Goal: Transaction & Acquisition: Purchase product/service

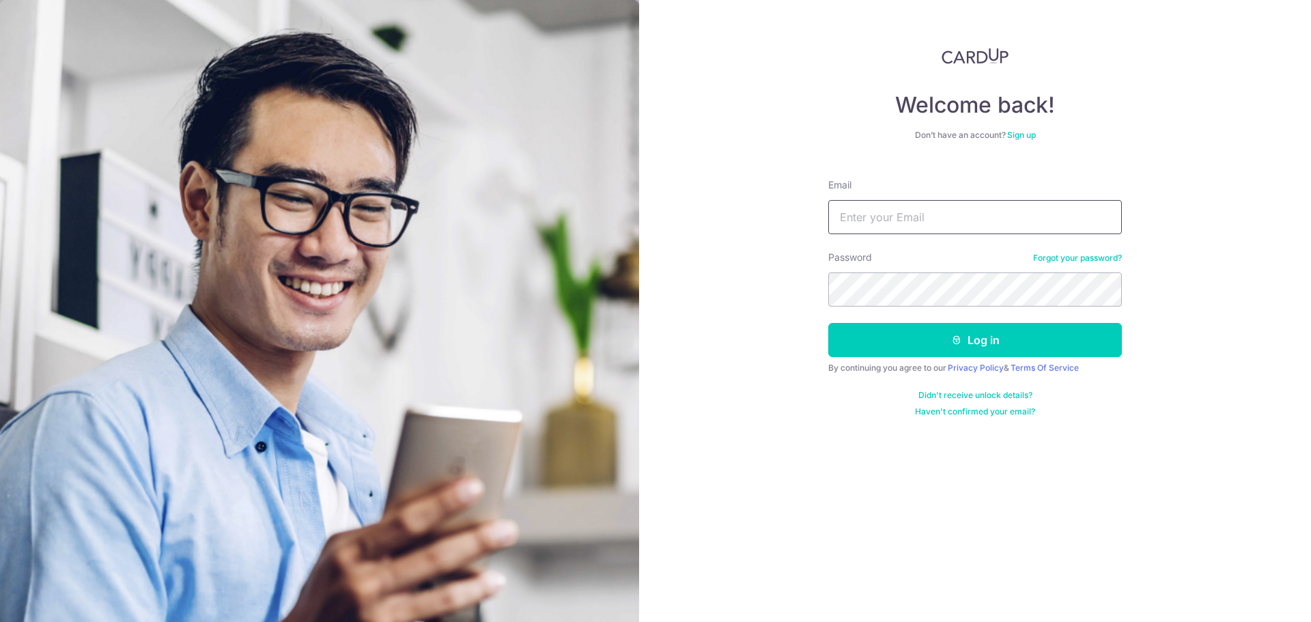
click at [1013, 227] on input "Email" at bounding box center [975, 217] width 294 height 34
type input "[EMAIL_ADDRESS][DOMAIN_NAME]"
click at [828, 323] on button "Log in" at bounding box center [975, 340] width 294 height 34
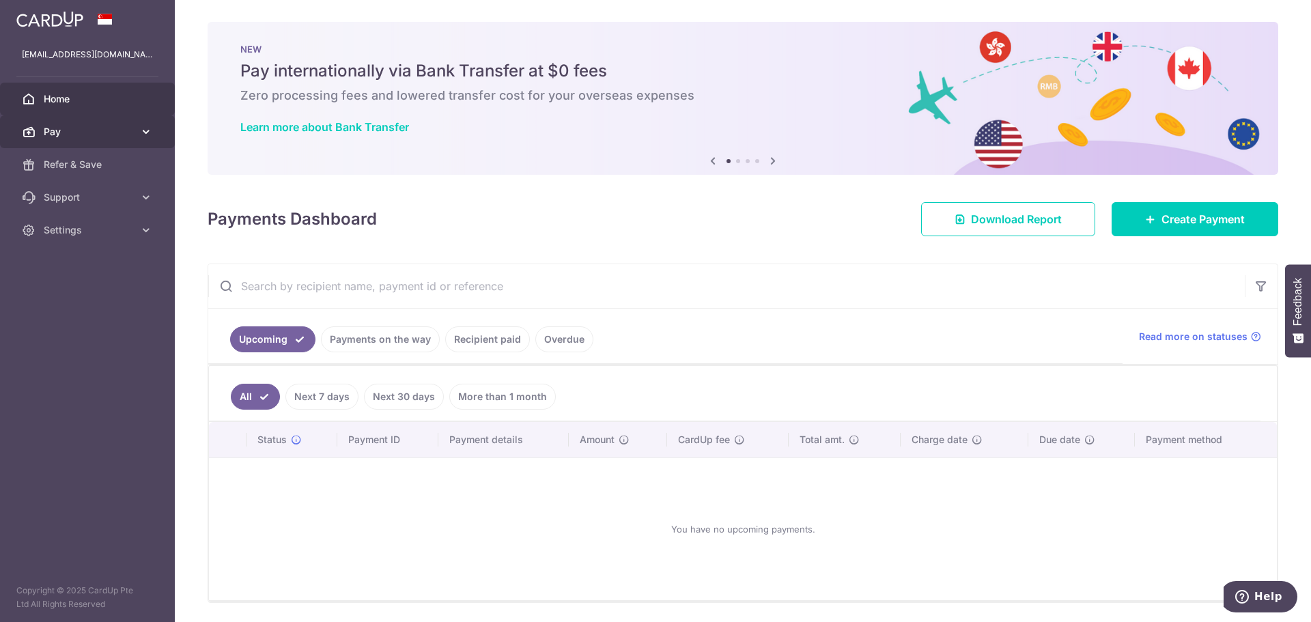
click at [139, 136] on link "Pay" at bounding box center [87, 131] width 175 height 33
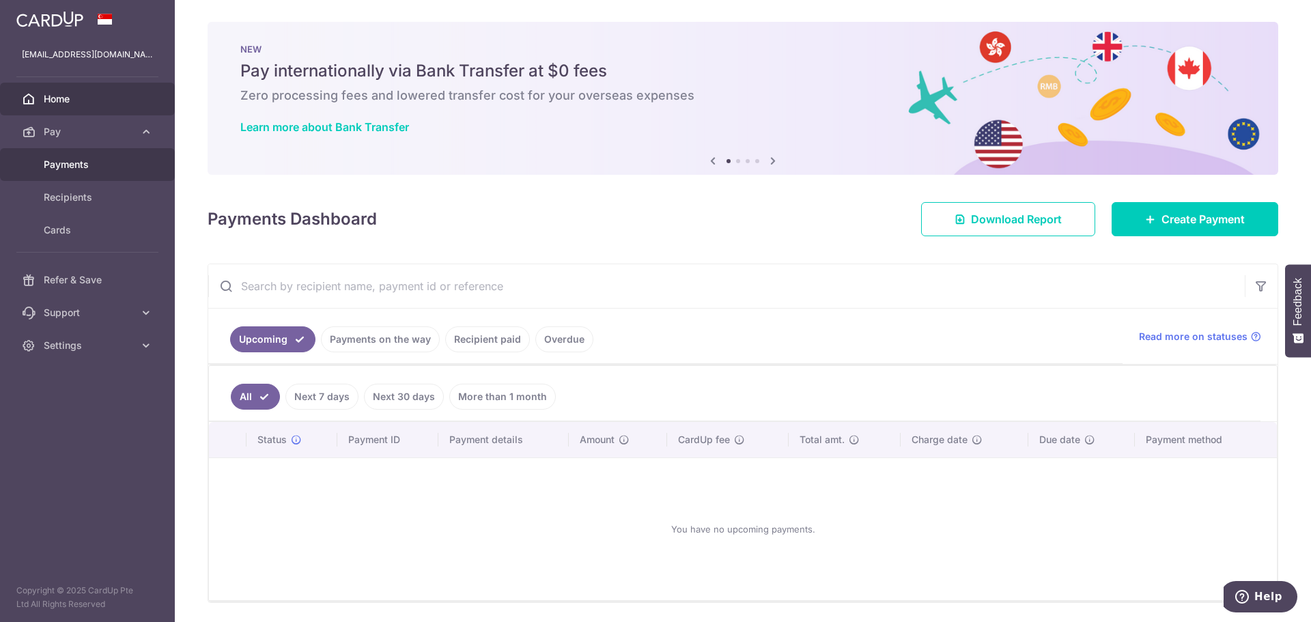
click at [76, 164] on span "Payments" at bounding box center [89, 165] width 90 height 14
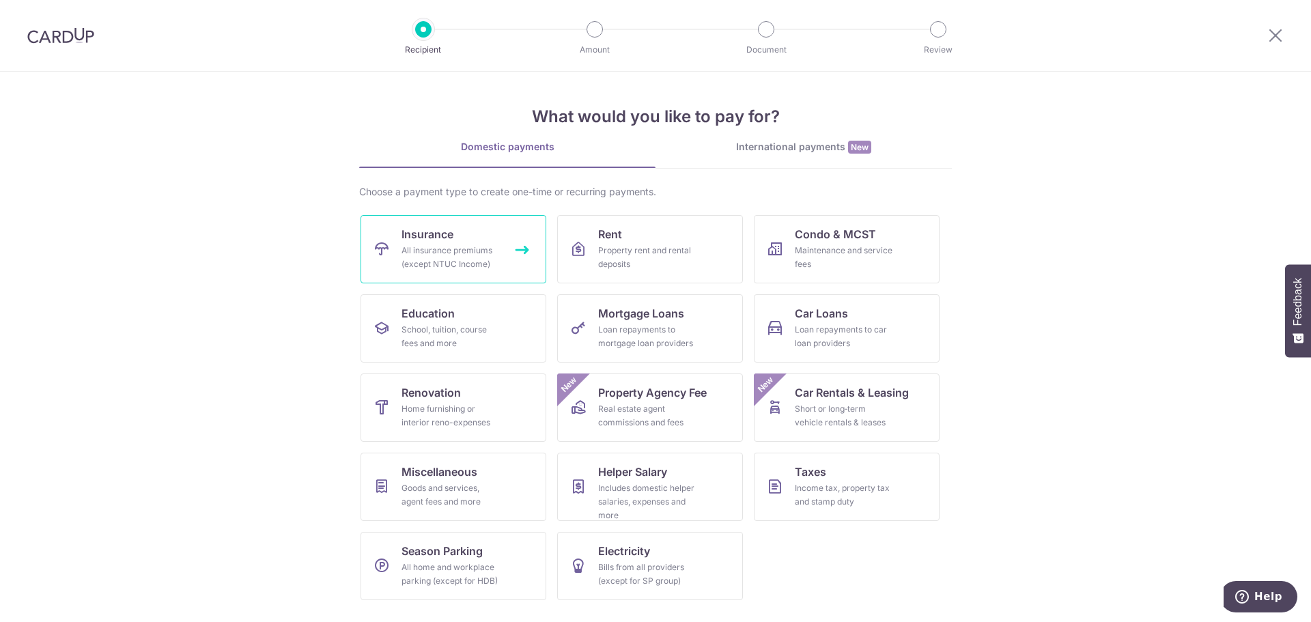
click at [483, 265] on div "All insurance premiums (except NTUC Income)" at bounding box center [450, 257] width 98 height 27
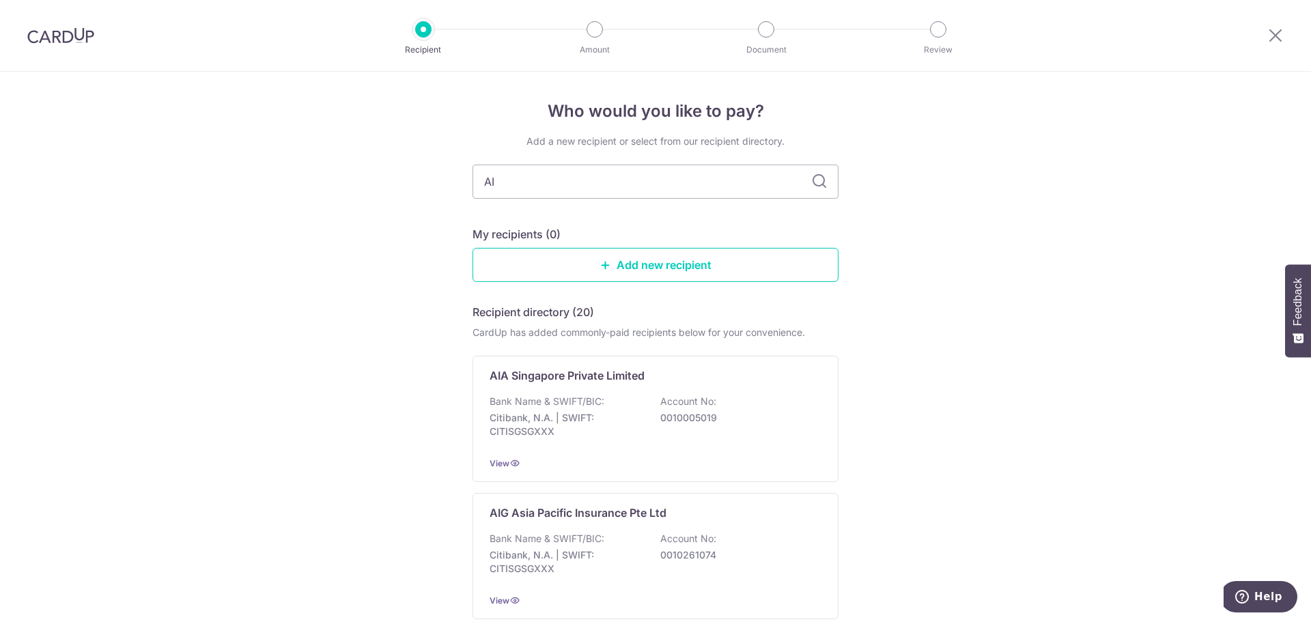
type input "AIA"
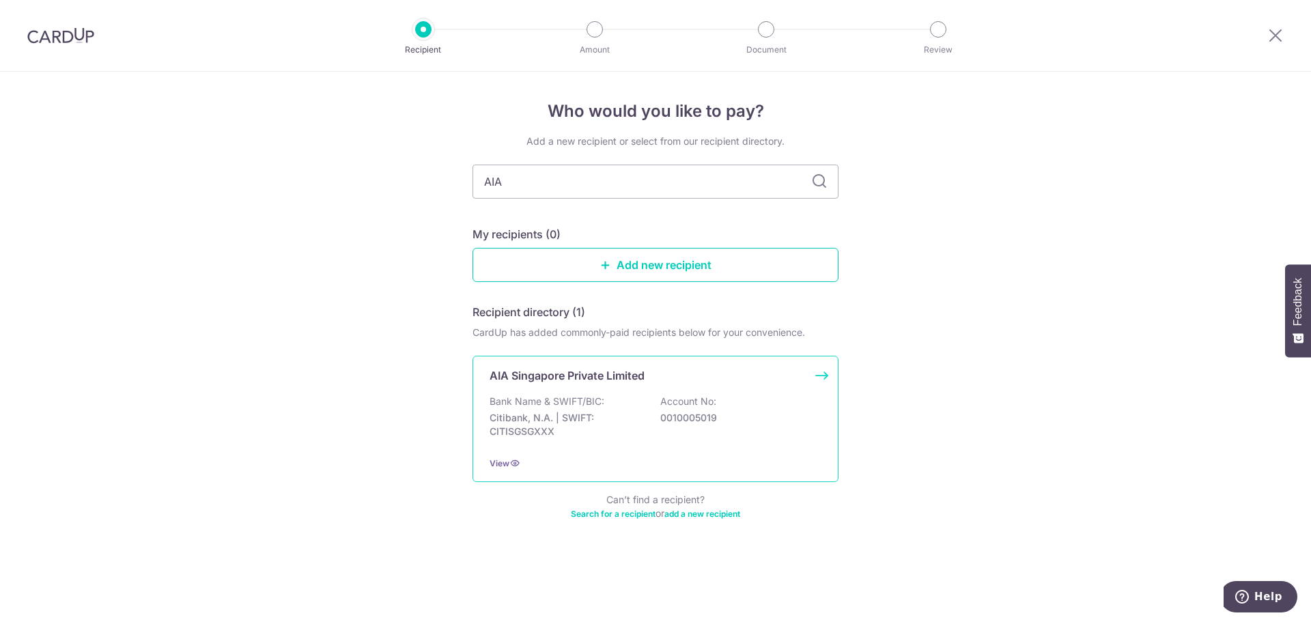
click at [566, 419] on p "Citibank, N.A. | SWIFT: CITISGSGXXX" at bounding box center [566, 424] width 153 height 27
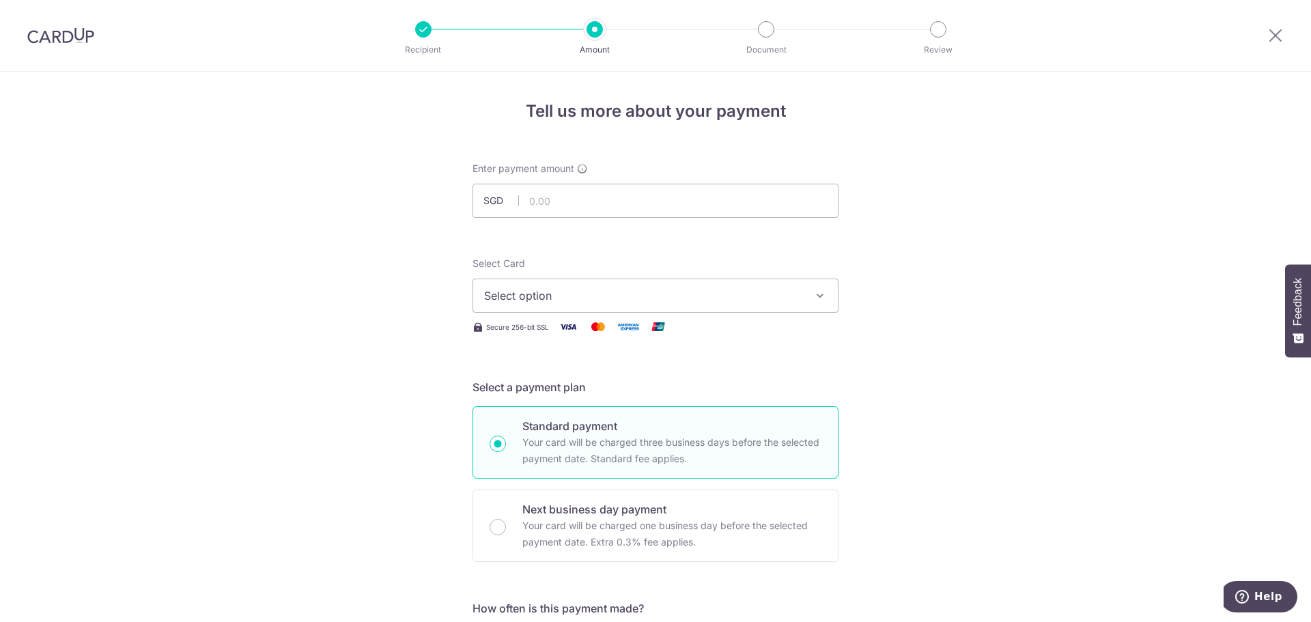
click at [554, 301] on span "Select option" at bounding box center [643, 295] width 318 height 16
click at [533, 337] on span "Add credit card" at bounding box center [668, 334] width 318 height 14
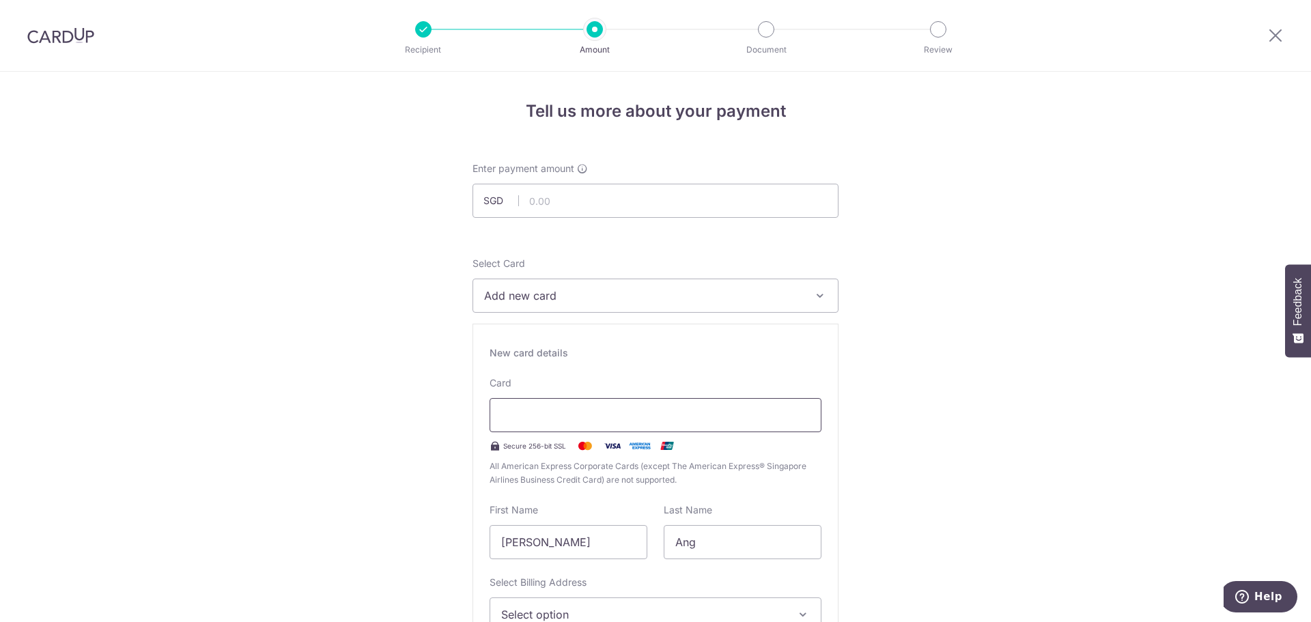
scroll to position [205, 0]
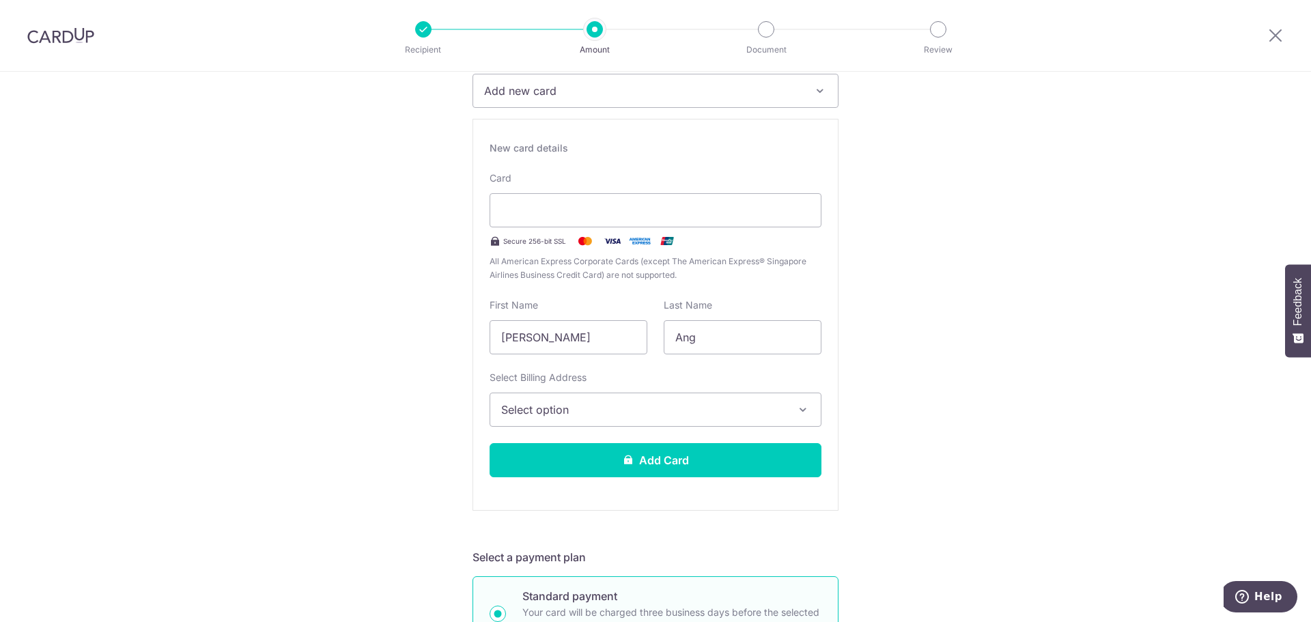
click at [561, 423] on button "Select option" at bounding box center [656, 410] width 332 height 34
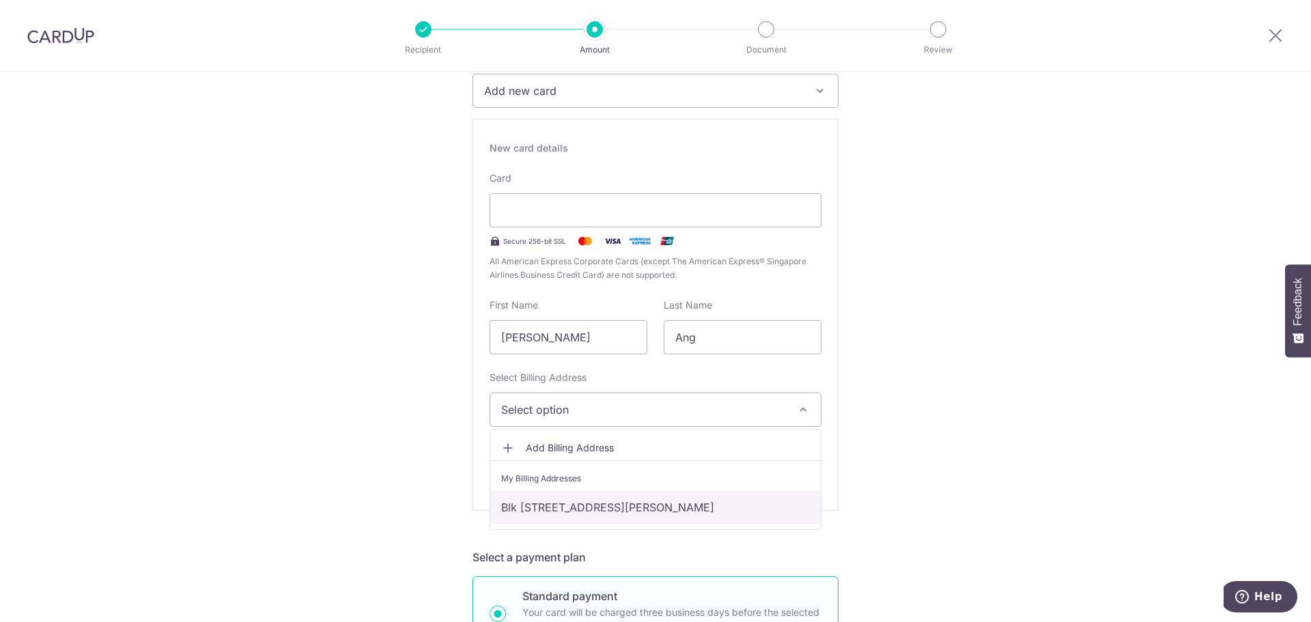
click at [548, 505] on link "Blk 812A Choa Chu Kang Ave 7 #04-673, Singapore, Singapore-681812" at bounding box center [655, 507] width 330 height 33
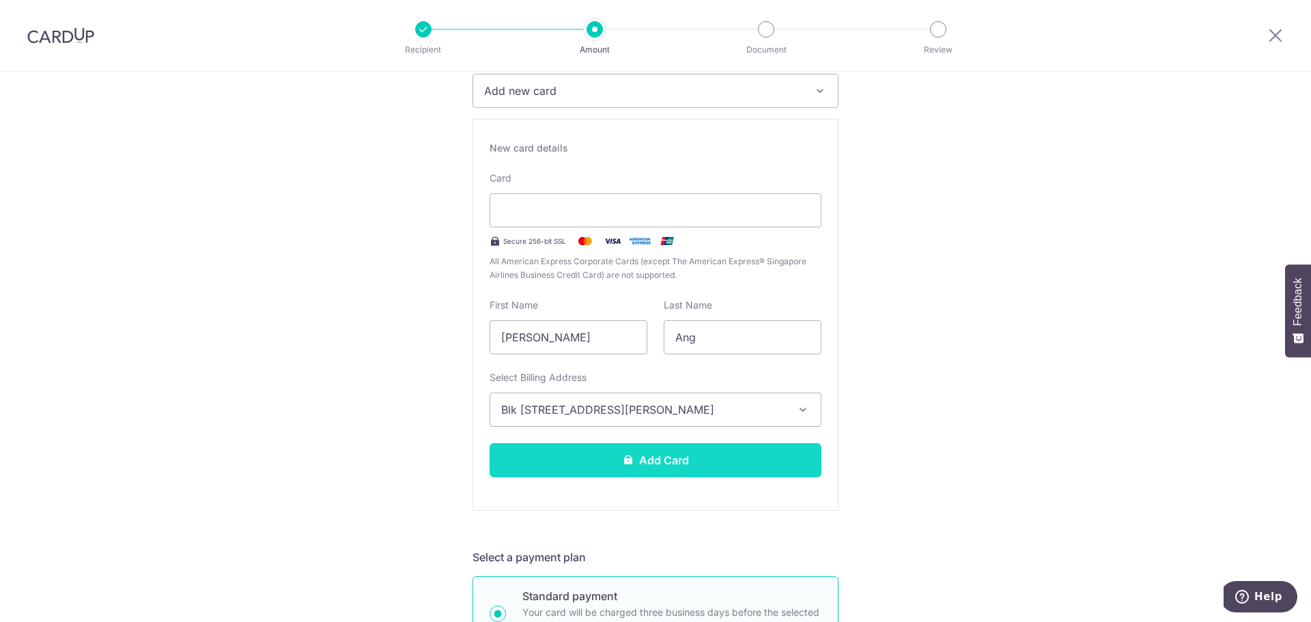
click at [651, 456] on button "Add Card" at bounding box center [656, 460] width 332 height 34
click at [729, 470] on button "Add Card" at bounding box center [656, 460] width 332 height 34
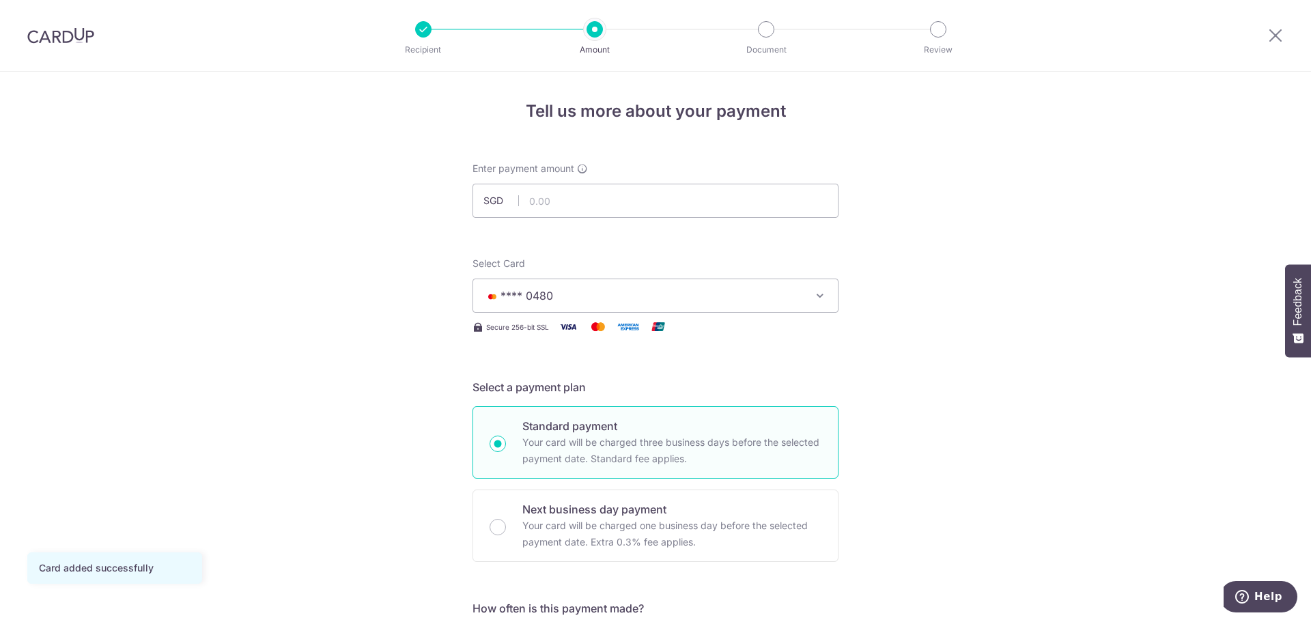
scroll to position [205, 0]
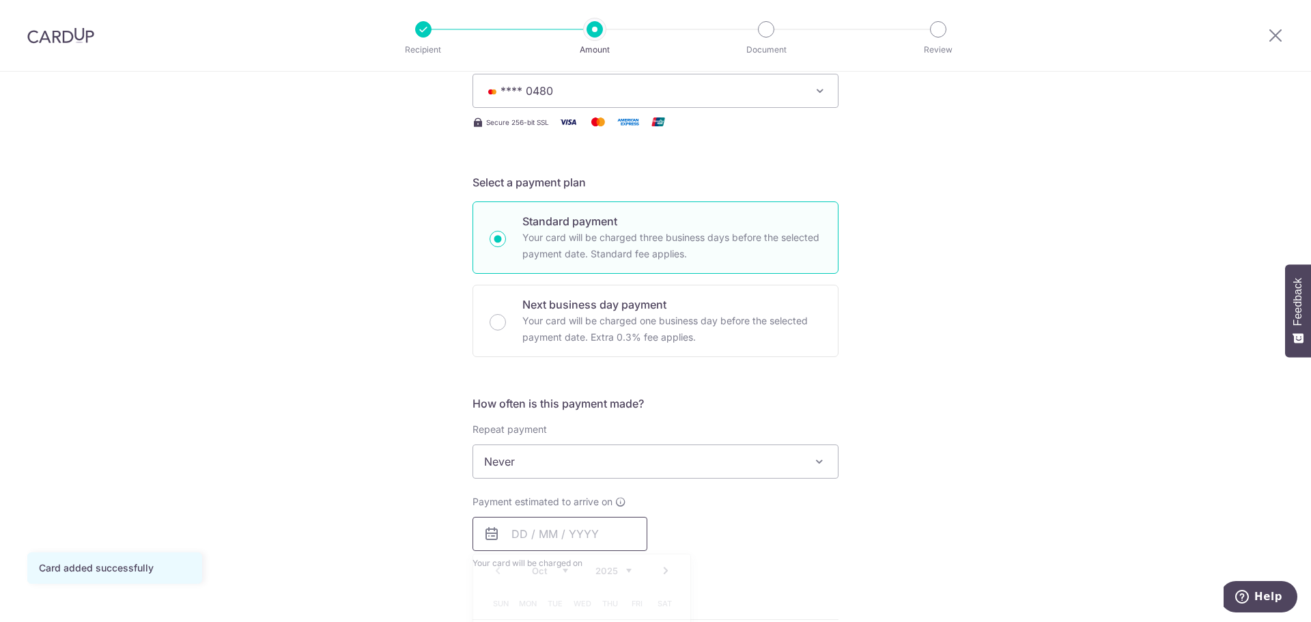
click at [591, 530] on input "text" at bounding box center [559, 534] width 175 height 34
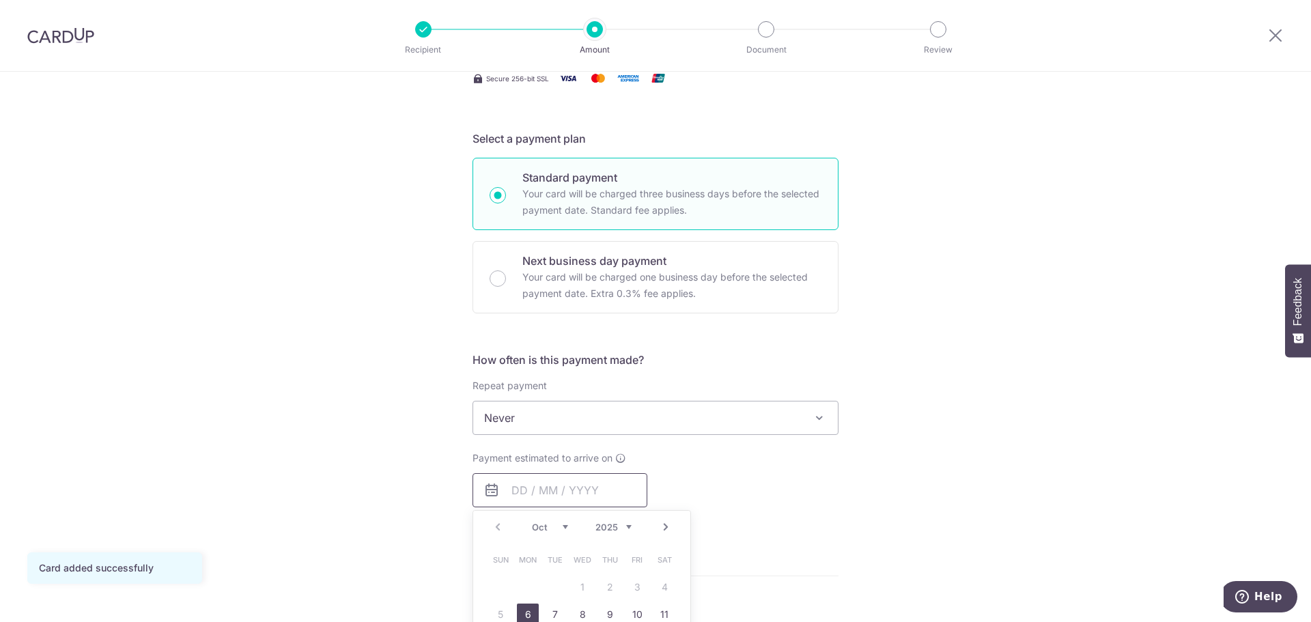
scroll to position [273, 0]
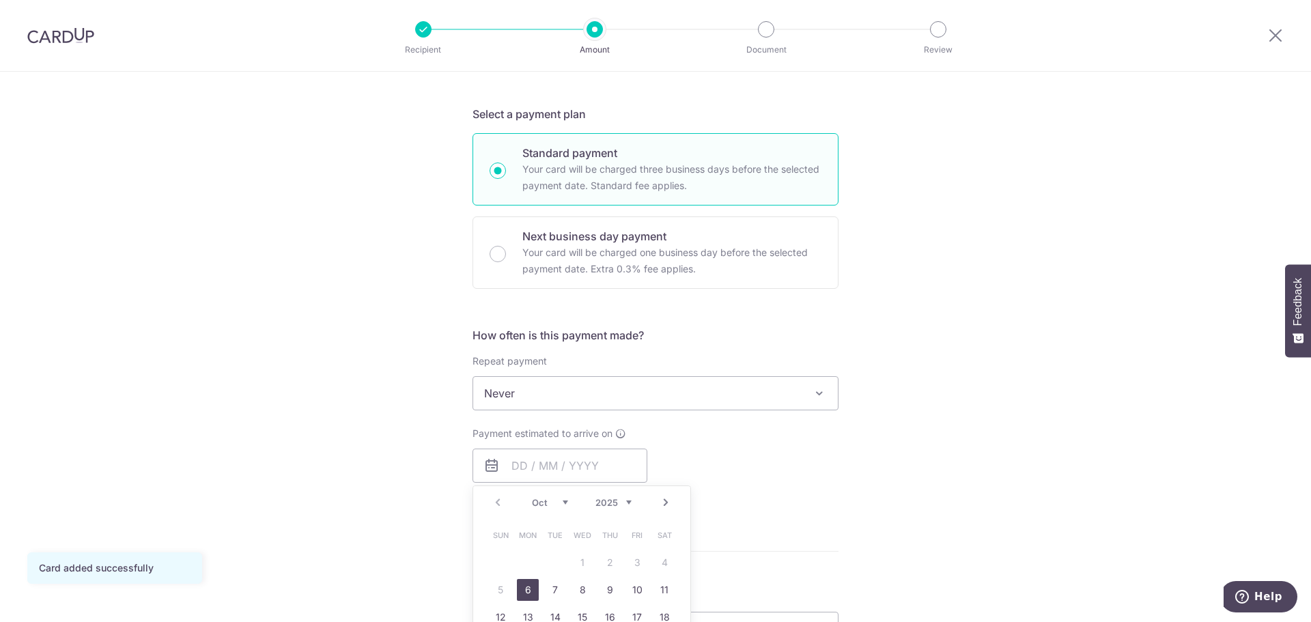
click at [534, 596] on link "6" at bounding box center [528, 590] width 22 height 22
type input "06/10/2025"
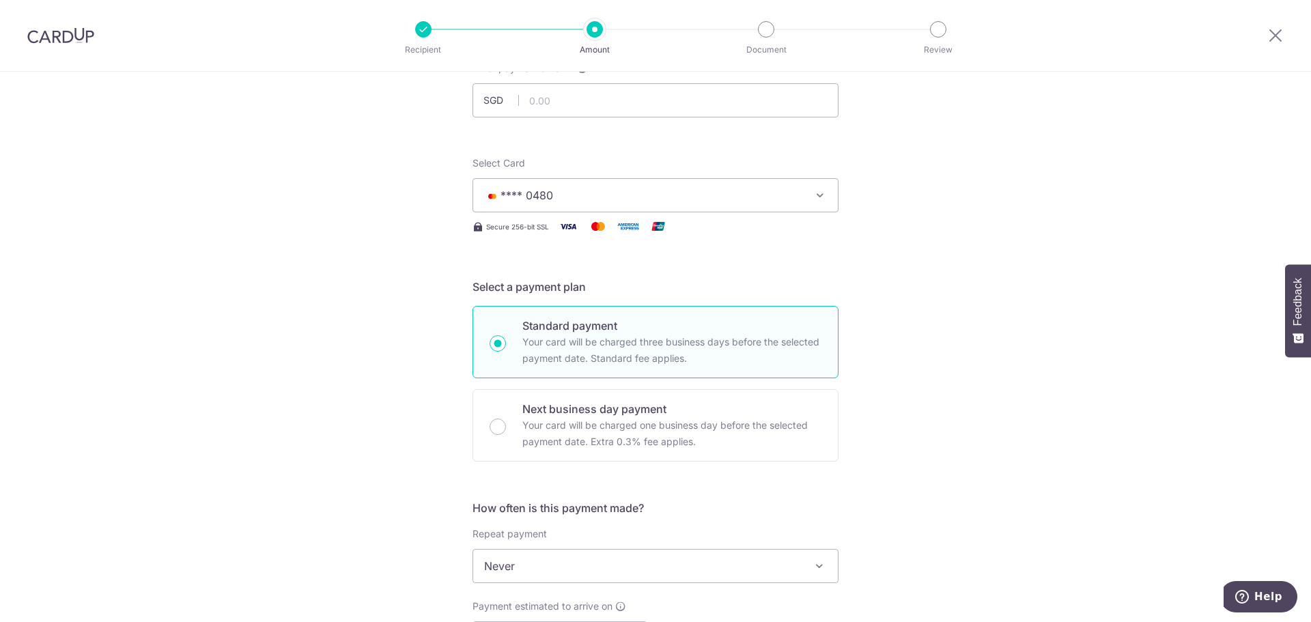
scroll to position [205, 0]
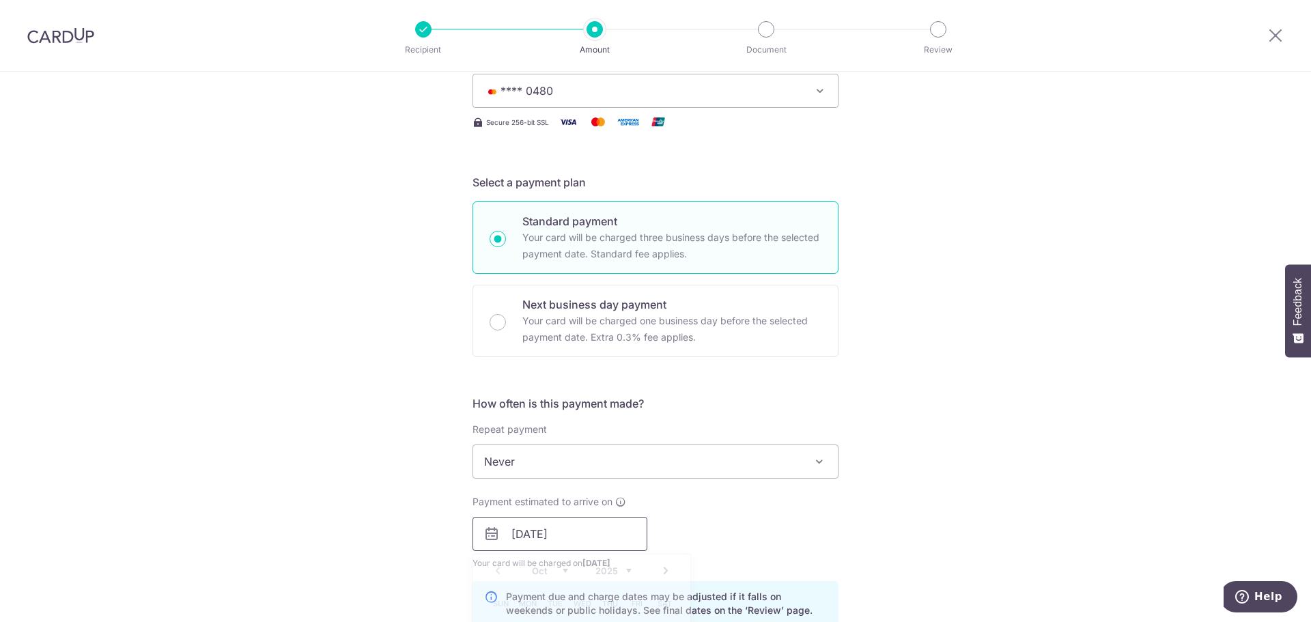
click at [599, 536] on input "06/10/2025" at bounding box center [559, 534] width 175 height 34
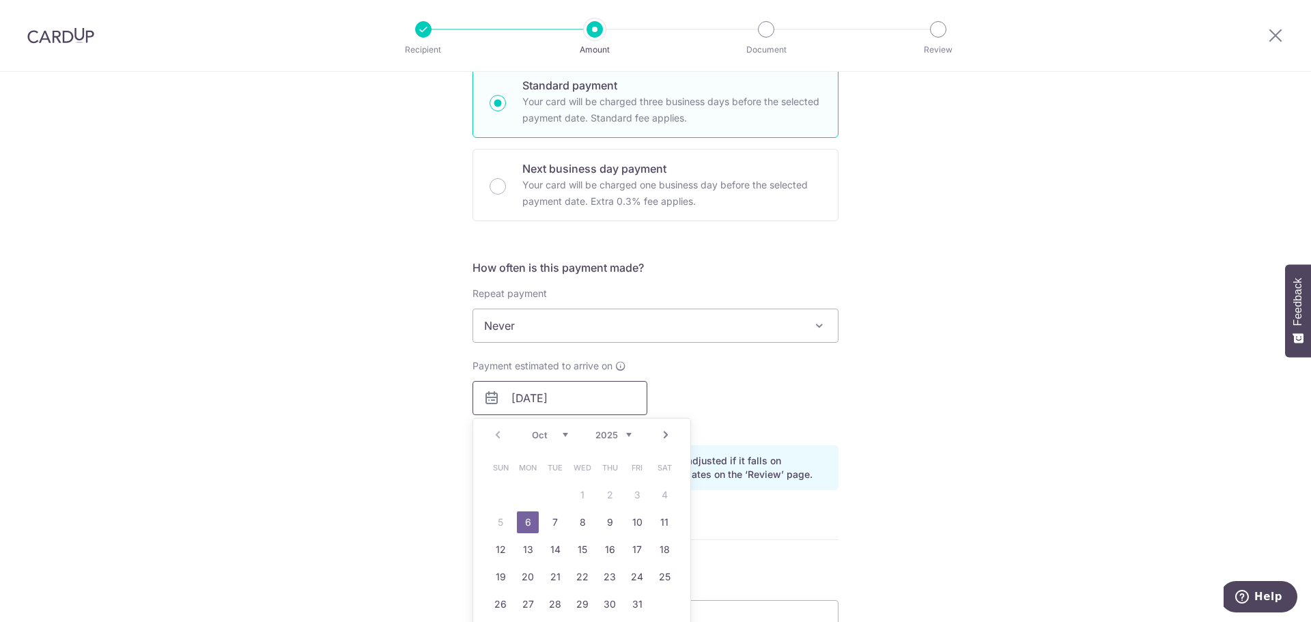
scroll to position [341, 0]
click at [942, 305] on div "Tell us more about your payment Enter payment amount SGD Card added successfull…" at bounding box center [655, 375] width 1311 height 1291
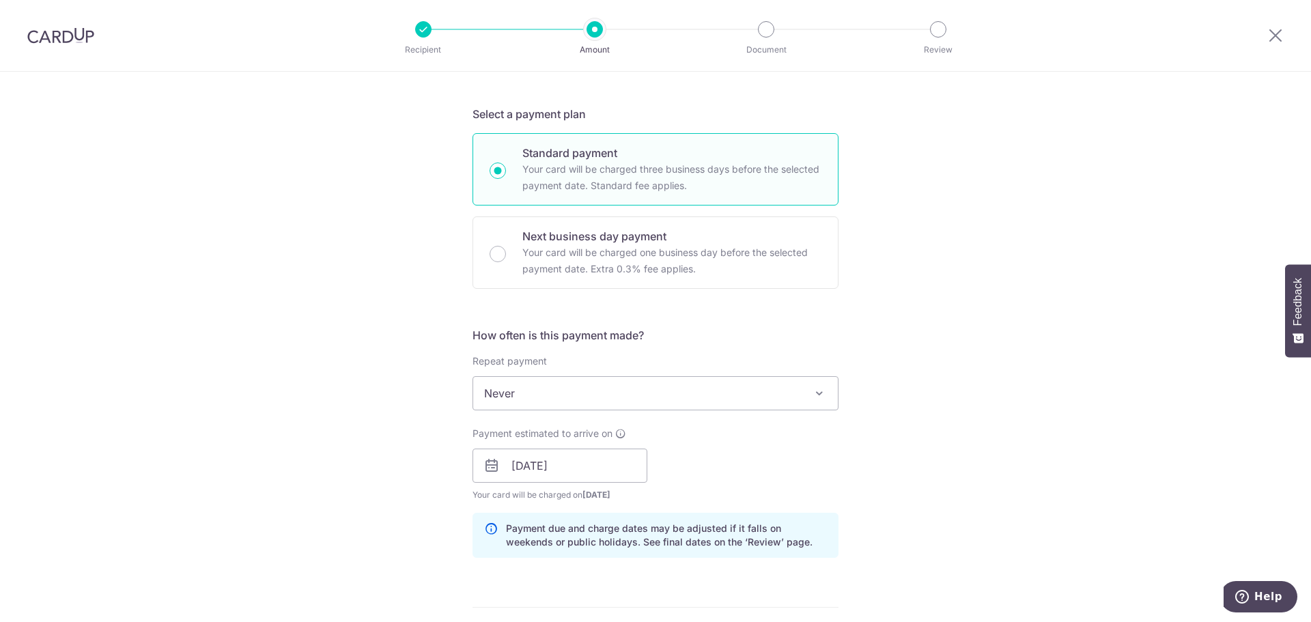
scroll to position [0, 0]
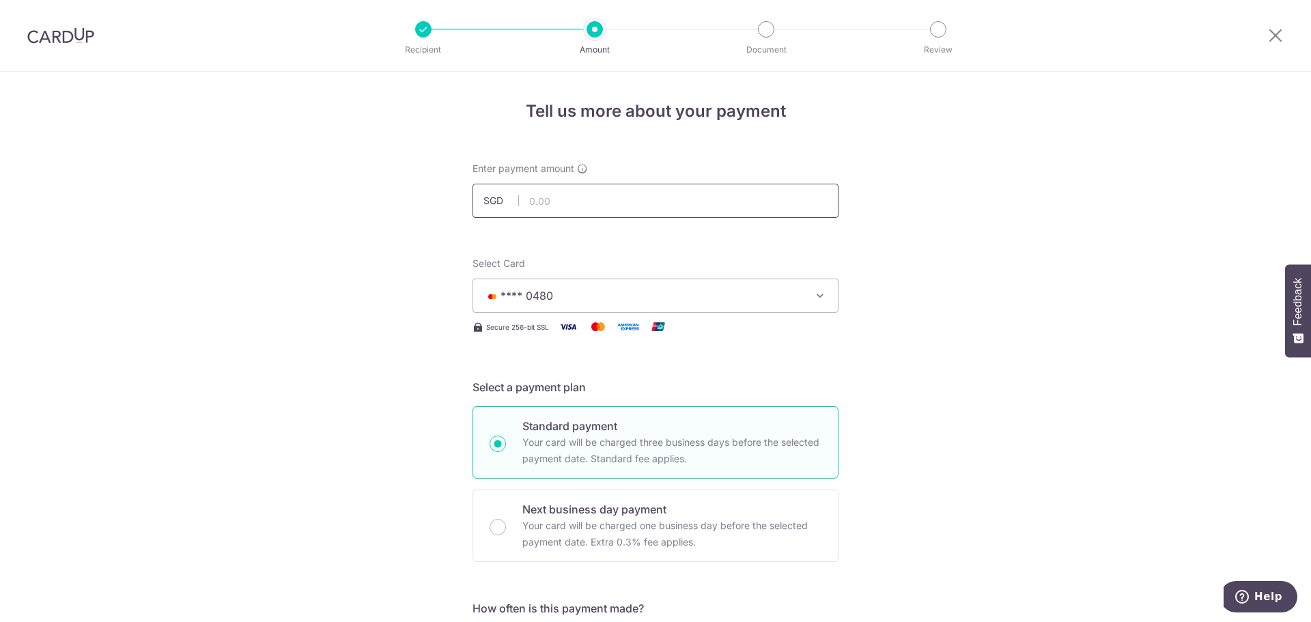
click at [714, 206] on input "text" at bounding box center [655, 201] width 366 height 34
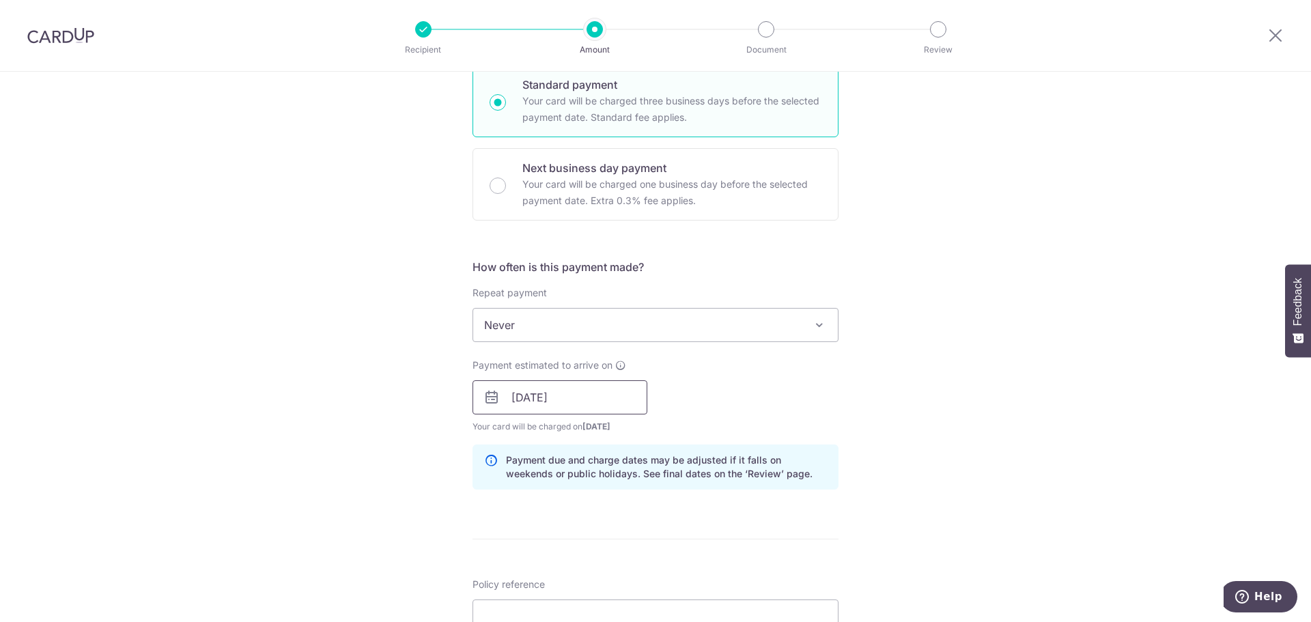
scroll to position [546, 0]
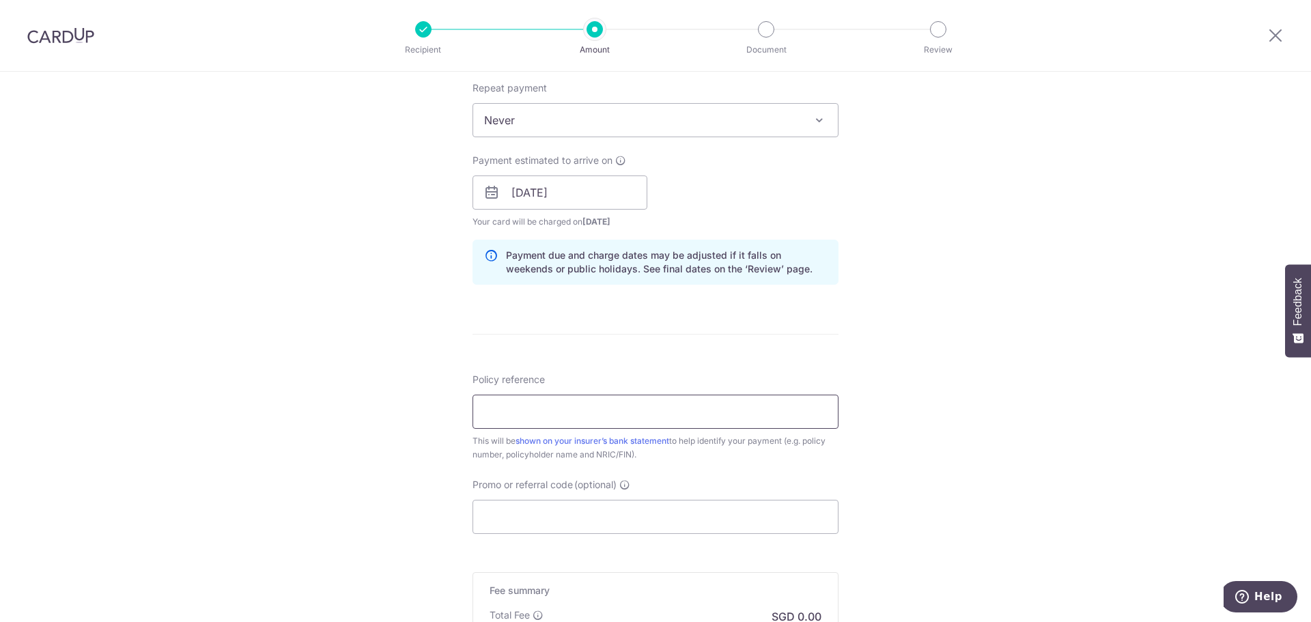
click at [580, 407] on input "Policy reference" at bounding box center [655, 412] width 366 height 34
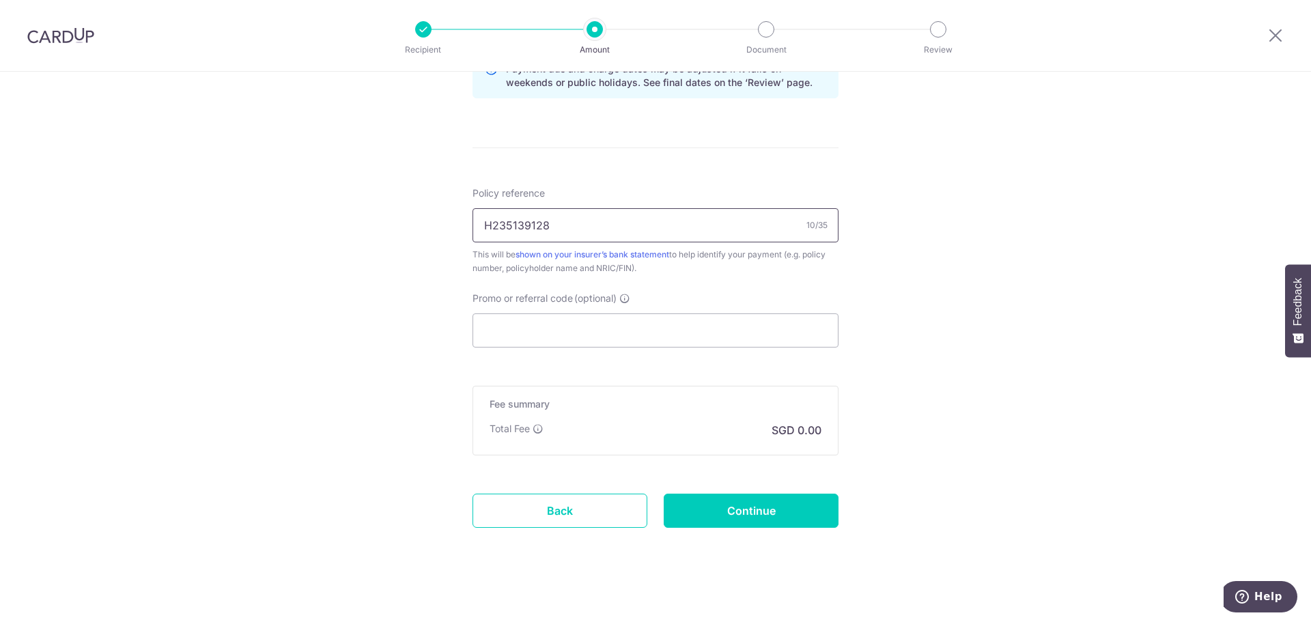
scroll to position [741, 0]
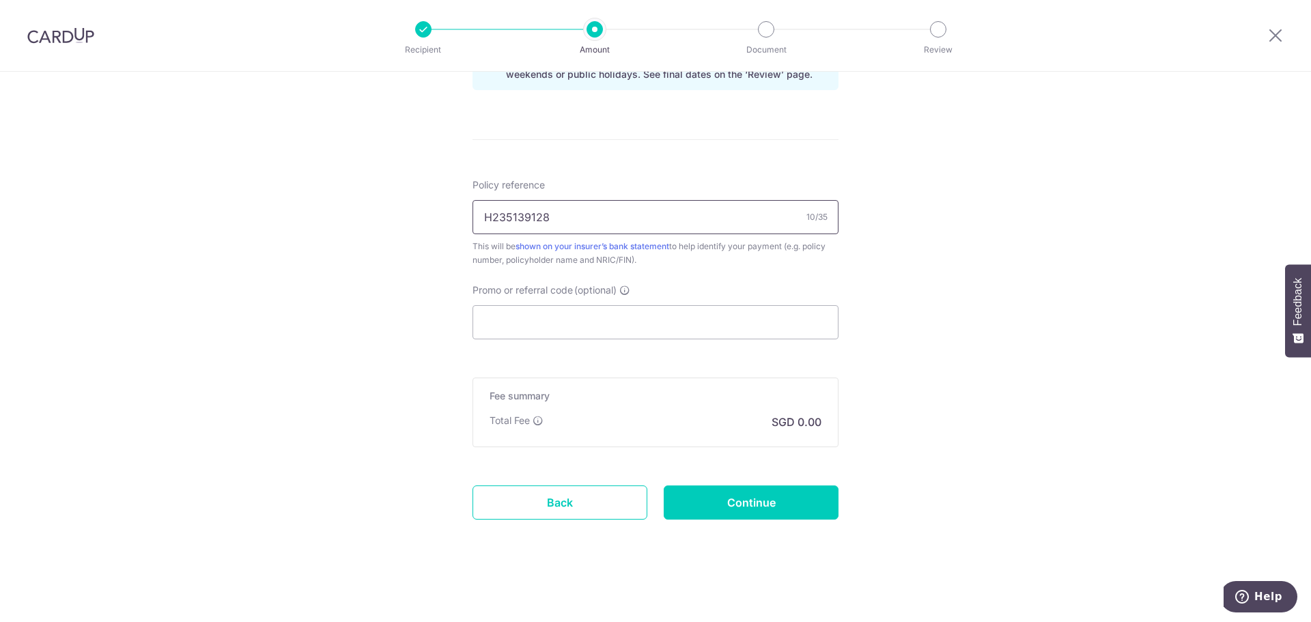
type input "H235139128"
click at [621, 304] on div "Promo or referral code (optional) The discounted fee will be shown on the revie…" at bounding box center [655, 311] width 366 height 56
click at [615, 311] on input "Promo or referral code (optional)" at bounding box center [655, 322] width 366 height 34
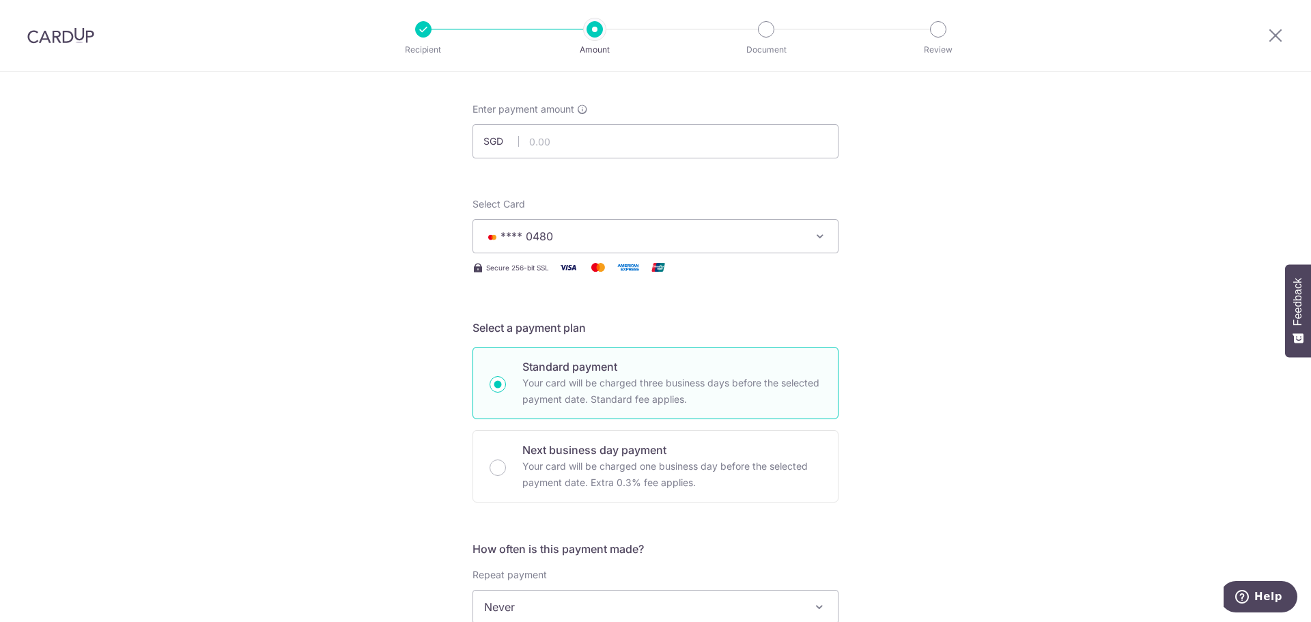
scroll to position [58, 0]
click at [551, 135] on input "text" at bounding box center [655, 143] width 366 height 34
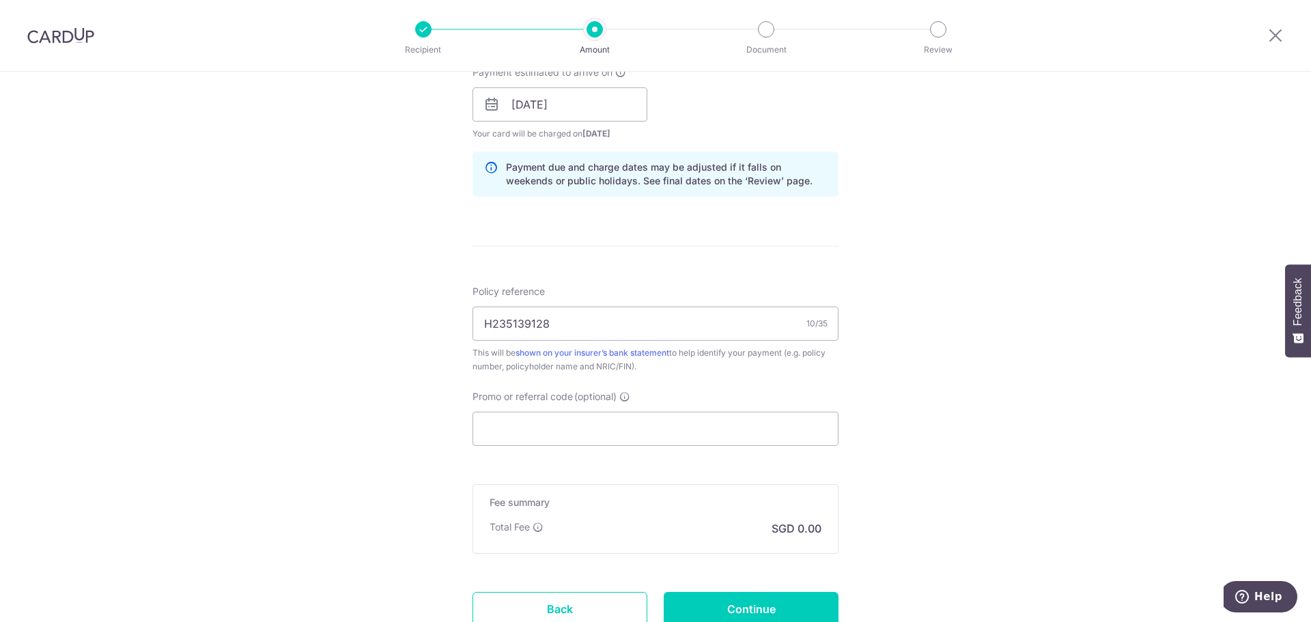
scroll to position [741, 0]
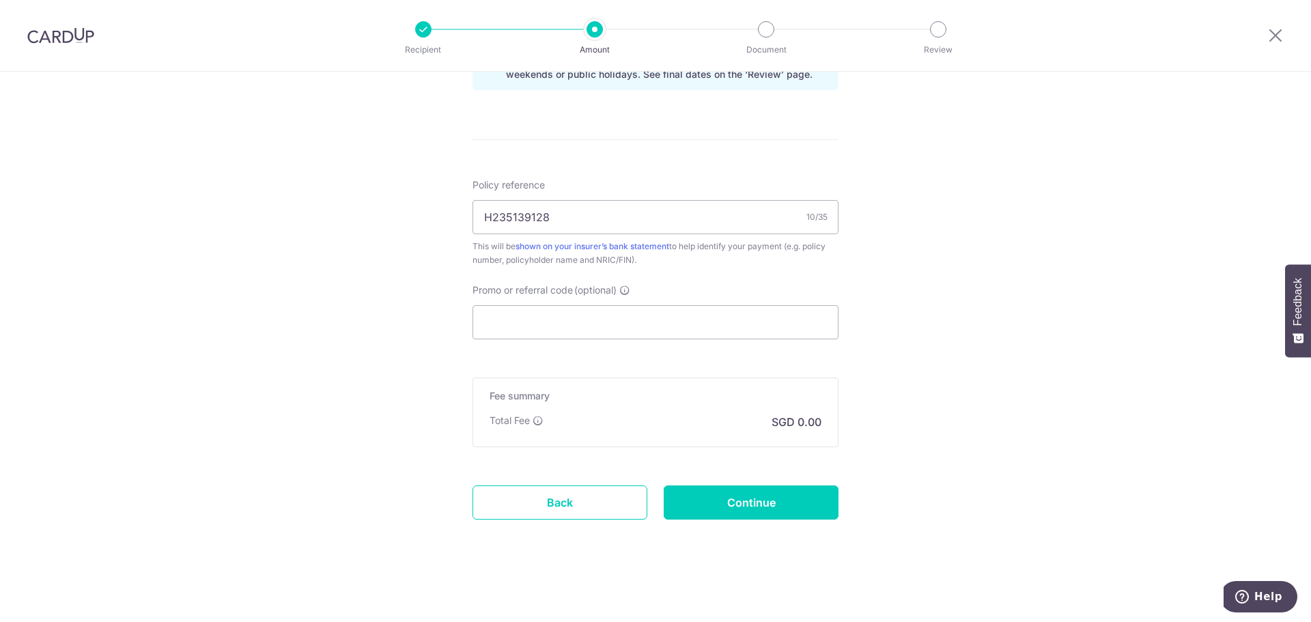
type input "3,658.00"
click at [766, 421] on div "Total Fee SGD 0.00" at bounding box center [656, 422] width 332 height 16
click at [670, 322] on input "Promo or referral code (optional)" at bounding box center [655, 322] width 366 height 34
click at [713, 502] on input "Continue" at bounding box center [751, 502] width 175 height 34
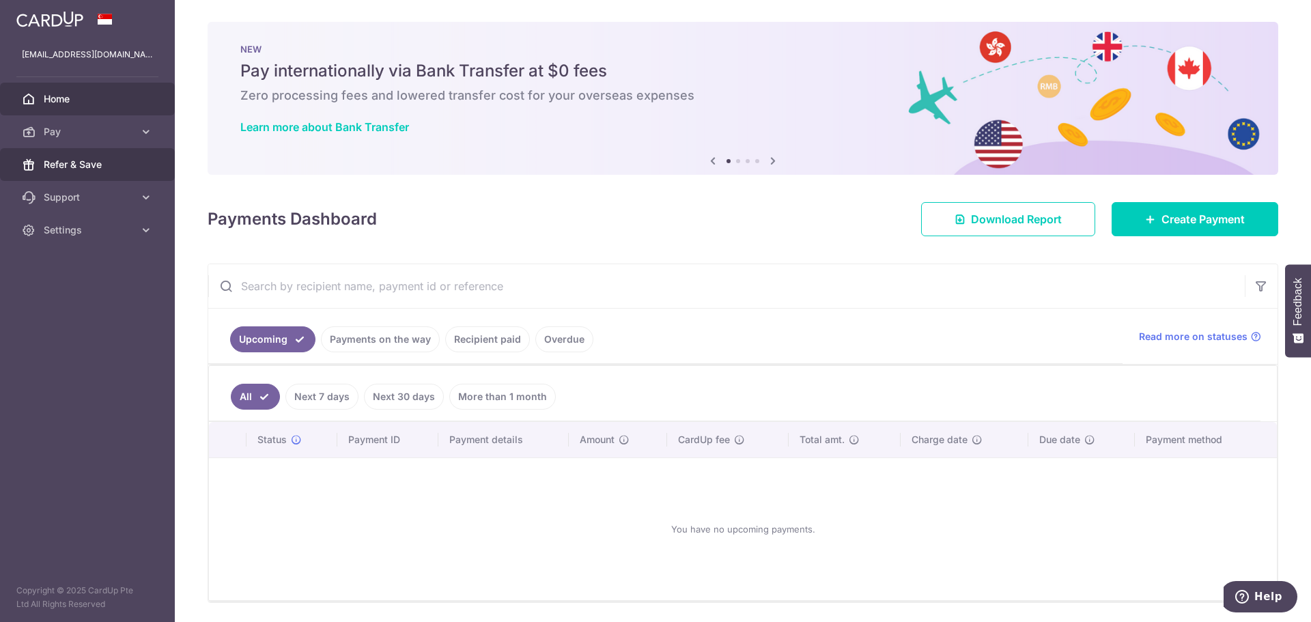
click at [96, 166] on span "Refer & Save" at bounding box center [89, 165] width 90 height 14
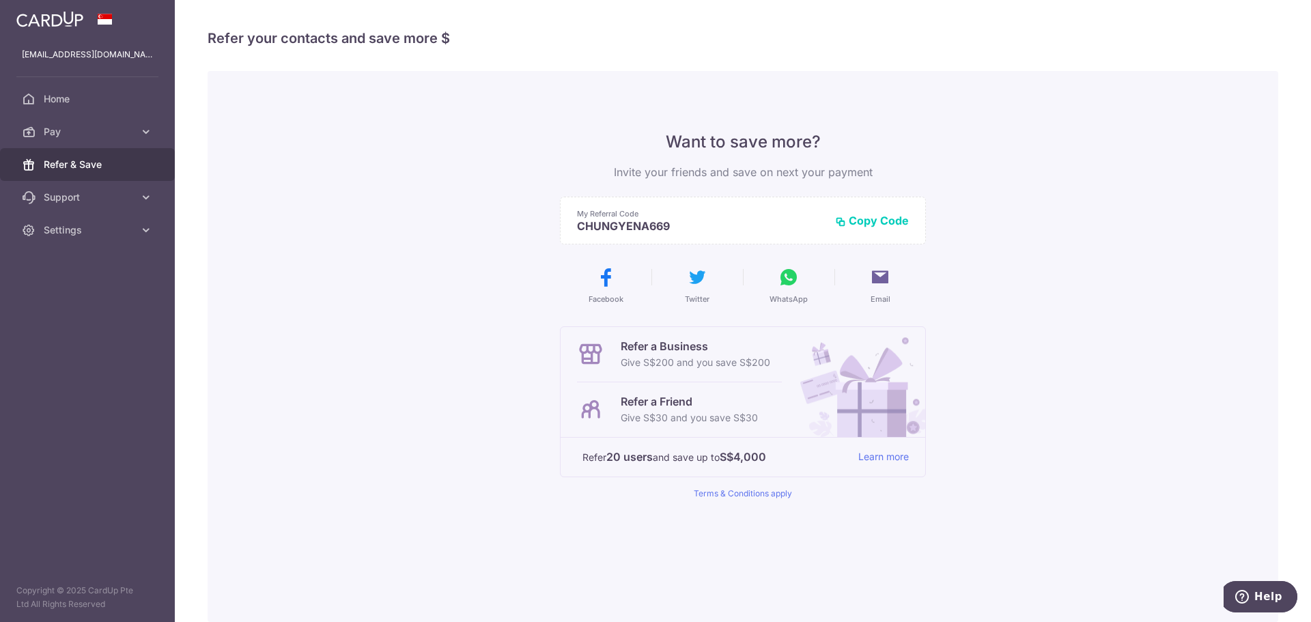
click at [71, 18] on img at bounding box center [49, 19] width 67 height 16
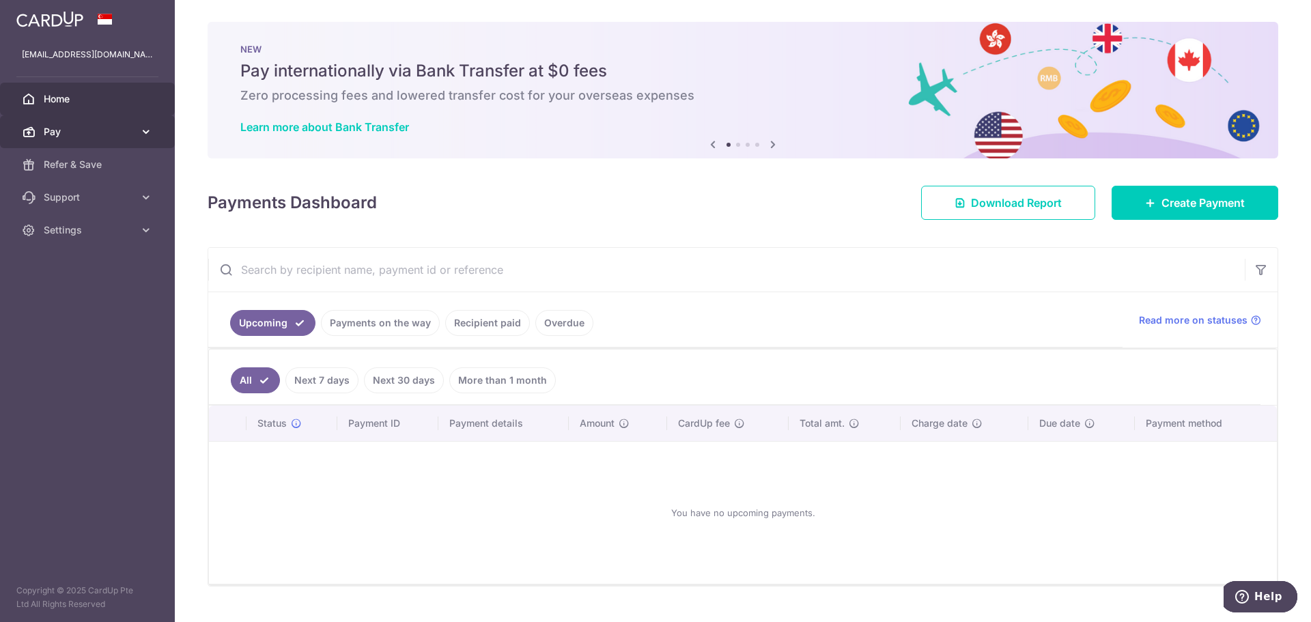
click at [65, 132] on span "Pay" at bounding box center [89, 132] width 90 height 14
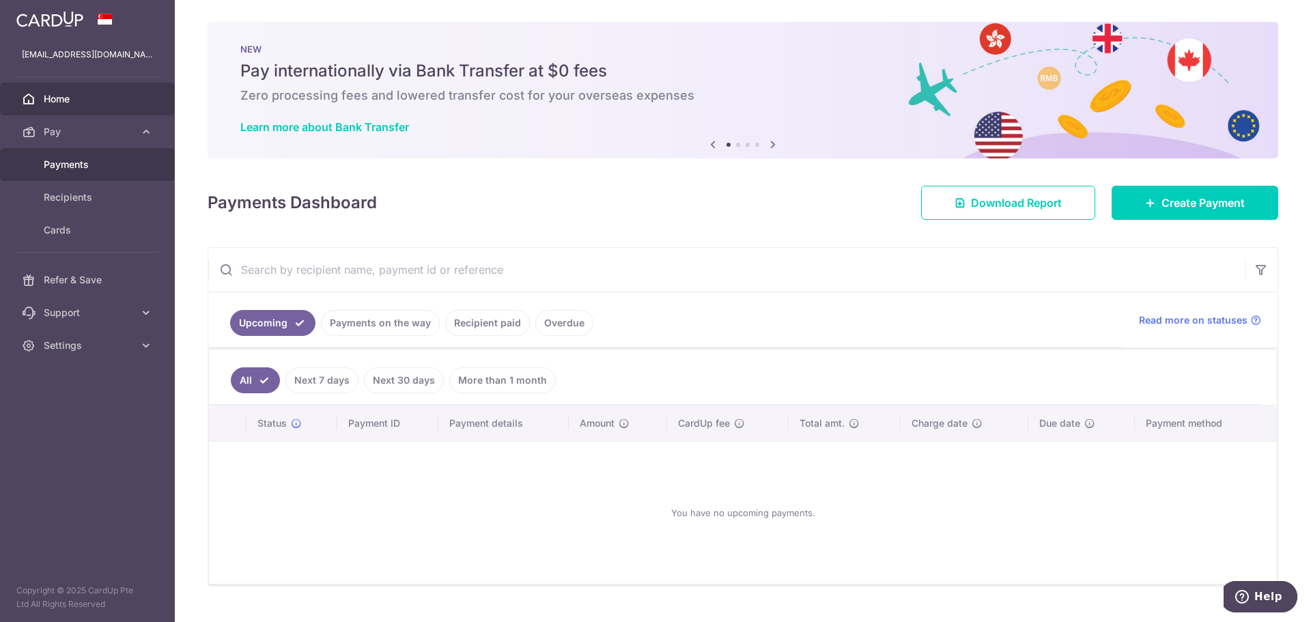
click at [83, 159] on span "Payments" at bounding box center [89, 165] width 90 height 14
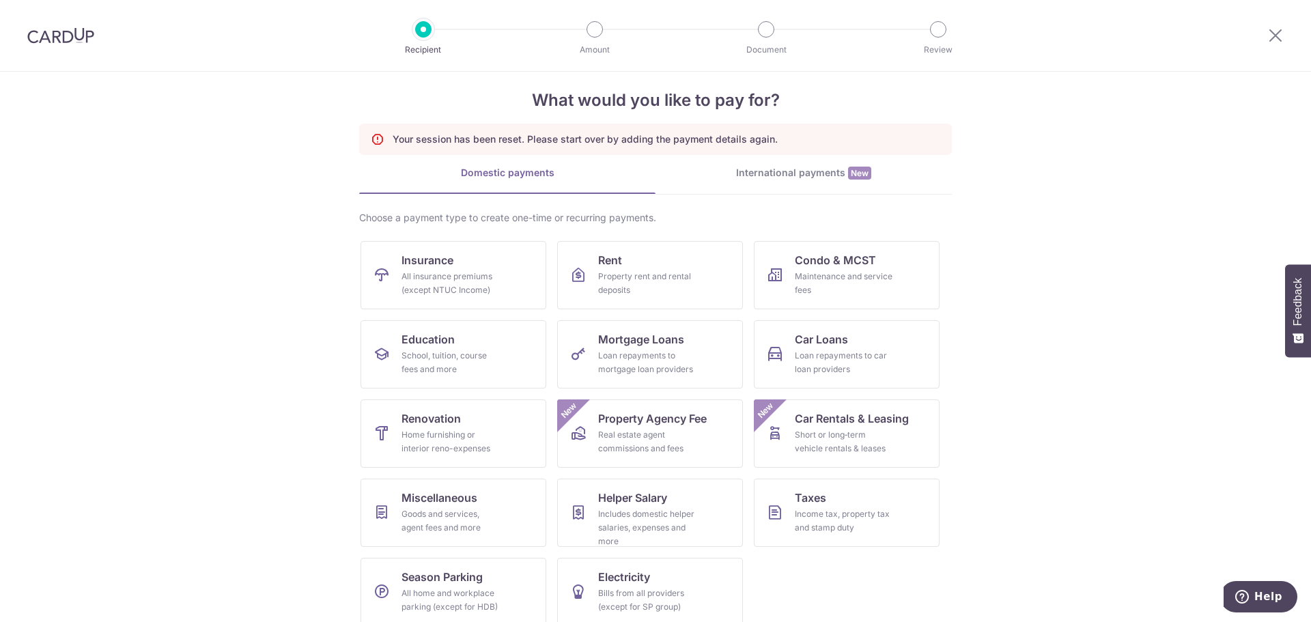
scroll to position [31, 0]
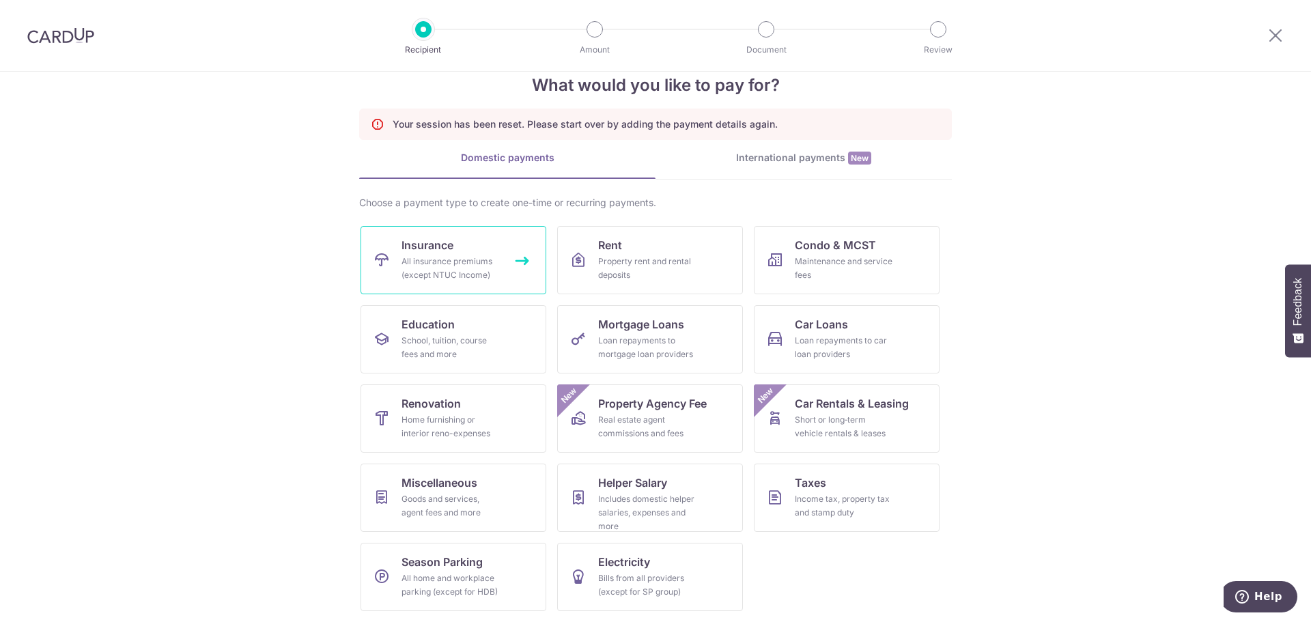
click at [484, 272] on div "All insurance premiums (except NTUC Income)" at bounding box center [450, 268] width 98 height 27
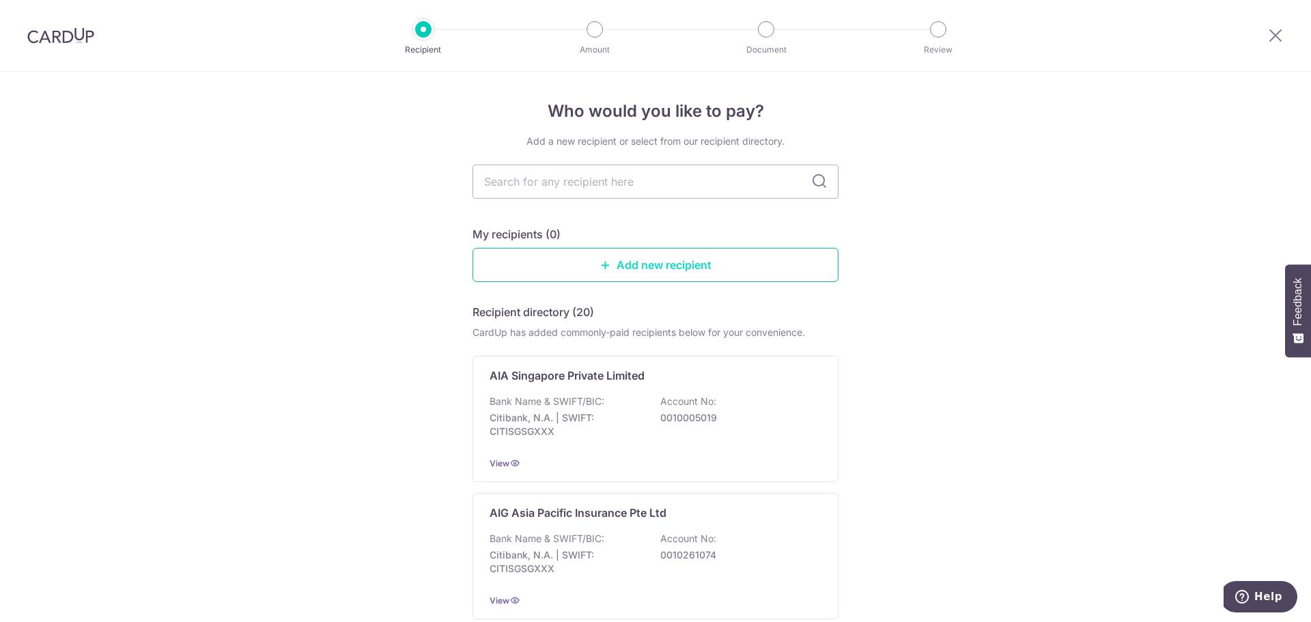
click at [737, 272] on link "Add new recipient" at bounding box center [655, 265] width 366 height 34
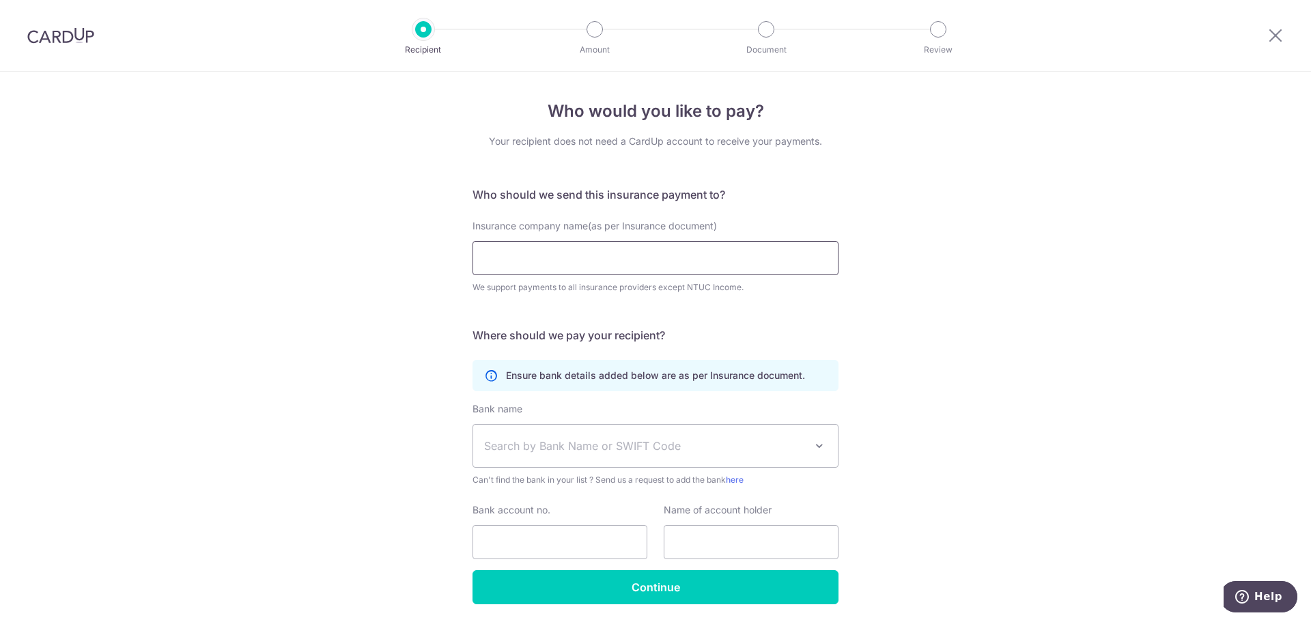
click at [787, 267] on input "Insurance company name(as per Insurance document)" at bounding box center [655, 258] width 366 height 34
click at [646, 269] on input "AIA" at bounding box center [655, 258] width 366 height 34
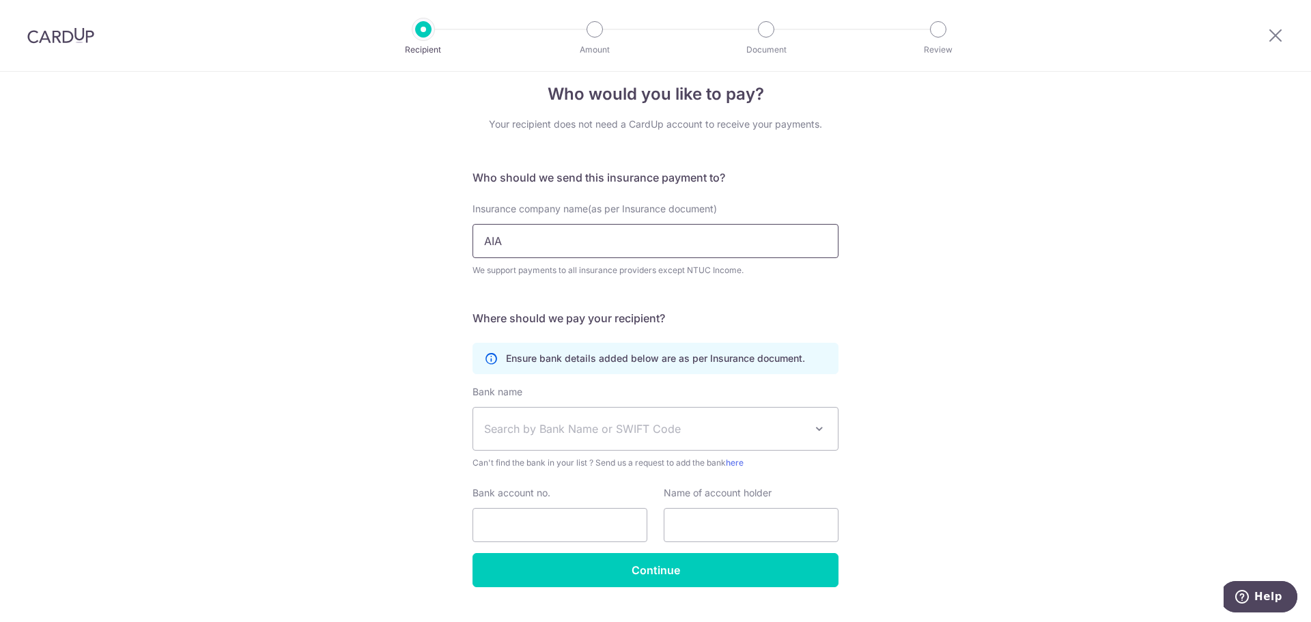
scroll to position [46, 0]
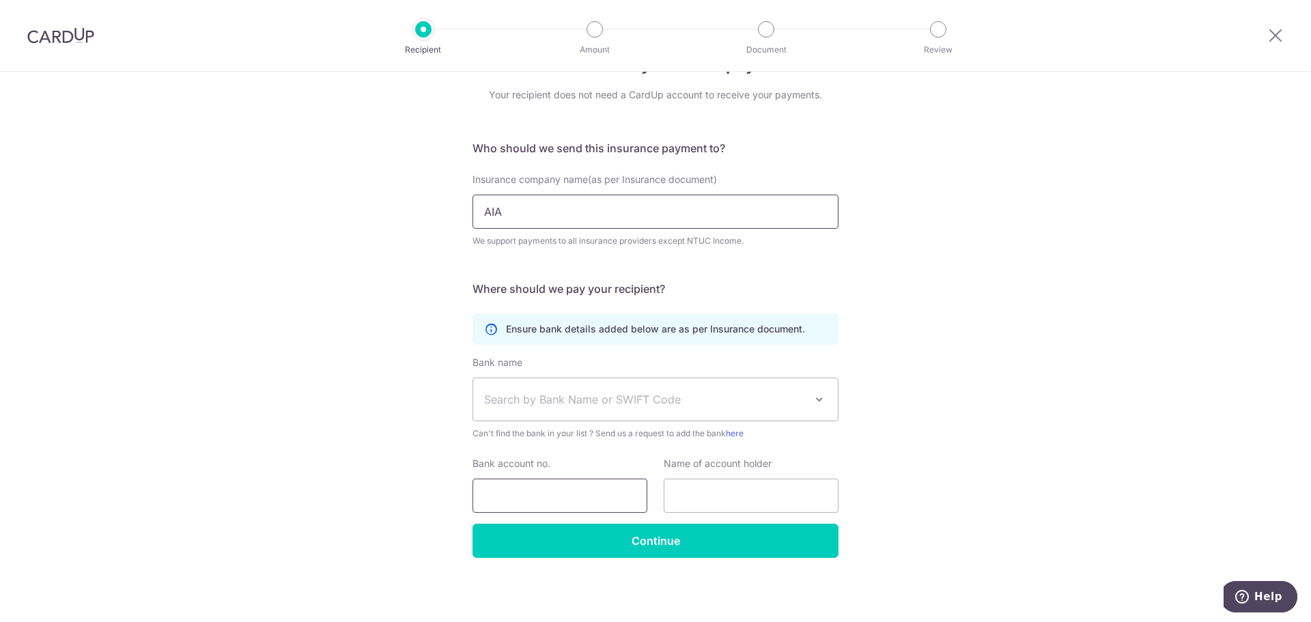
type input "AIA"
click at [584, 489] on input "Bank account no." at bounding box center [559, 496] width 175 height 34
click at [587, 541] on input "Continue" at bounding box center [655, 541] width 366 height 34
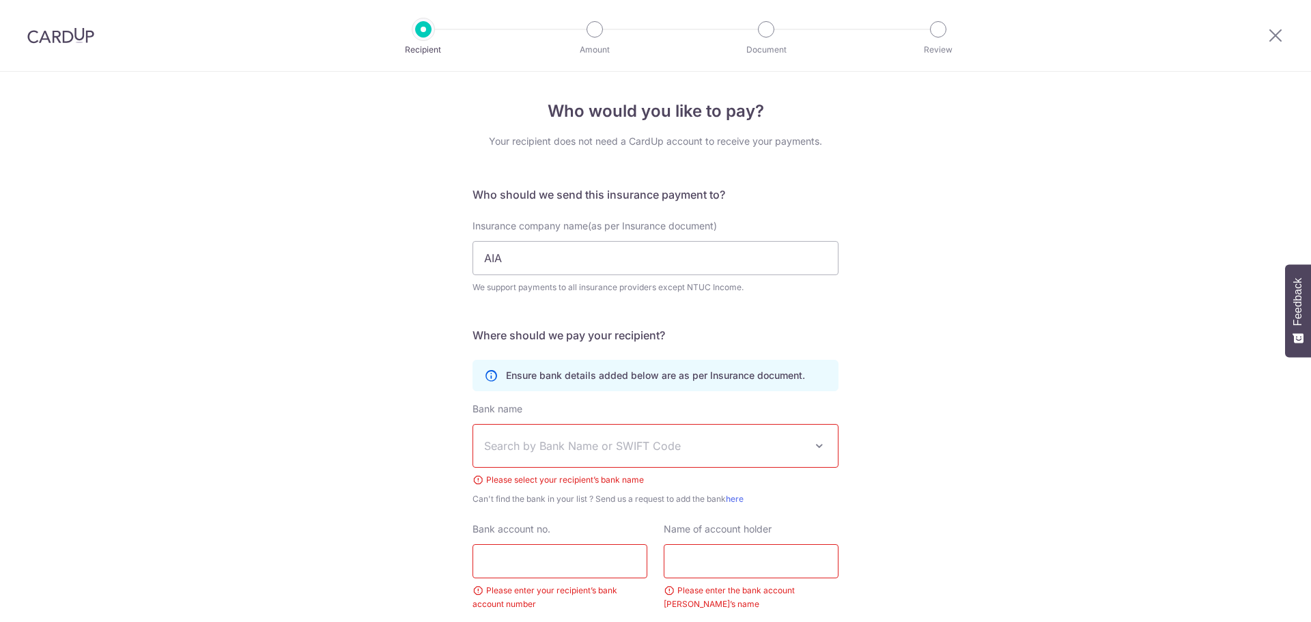
scroll to position [98, 0]
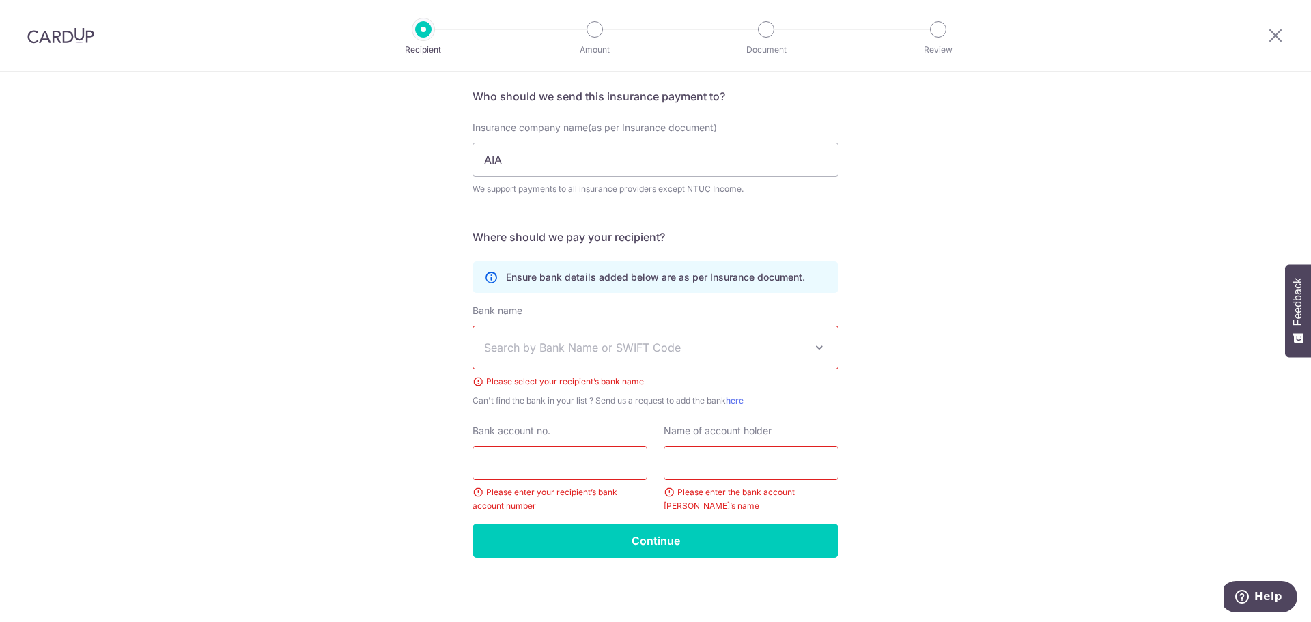
click at [597, 126] on span "Insurance company name(as per Insurance document)" at bounding box center [594, 128] width 244 height 12
click at [597, 143] on input "AIA" at bounding box center [655, 160] width 366 height 34
click at [735, 340] on span "Search by Bank Name or SWIFT Code" at bounding box center [644, 347] width 321 height 16
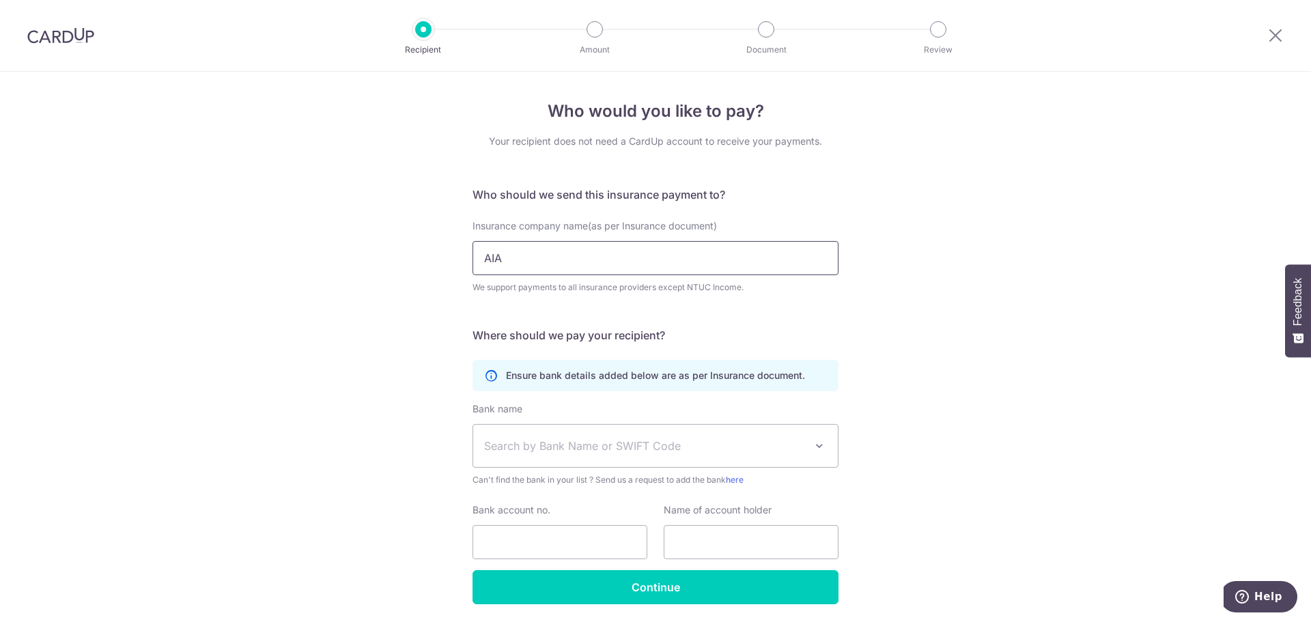
drag, startPoint x: 662, startPoint y: 264, endPoint x: 313, endPoint y: 199, distance: 354.1
click at [313, 199] on div "Who would you like to pay? Your recipient does not need a CardUp account to rec…" at bounding box center [655, 370] width 1311 height 597
type input "A"
type input "AIA"
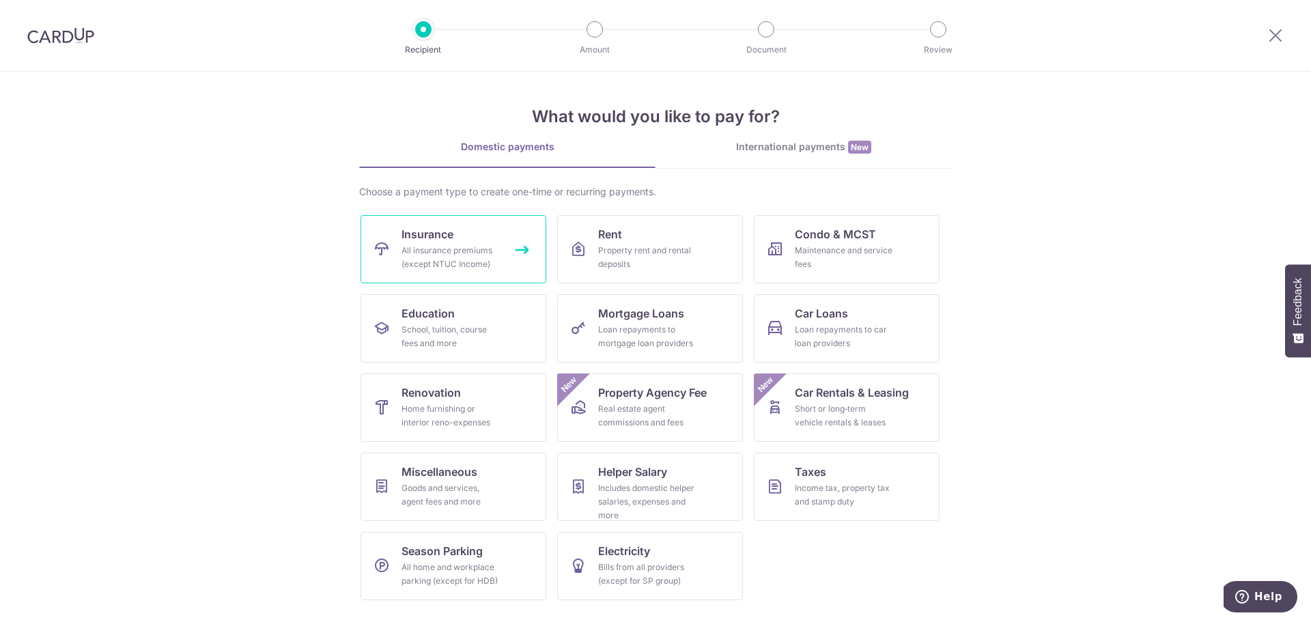
click at [477, 265] on div "All insurance premiums (except NTUC Income)" at bounding box center [450, 257] width 98 height 27
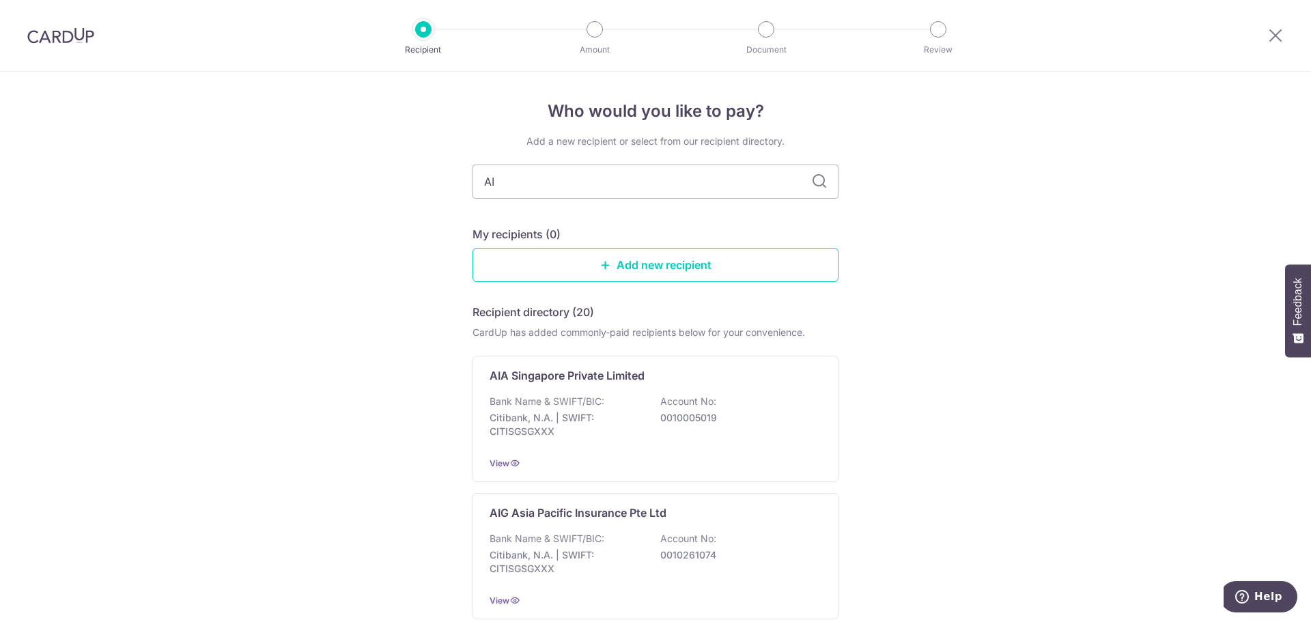
type input "AIA"
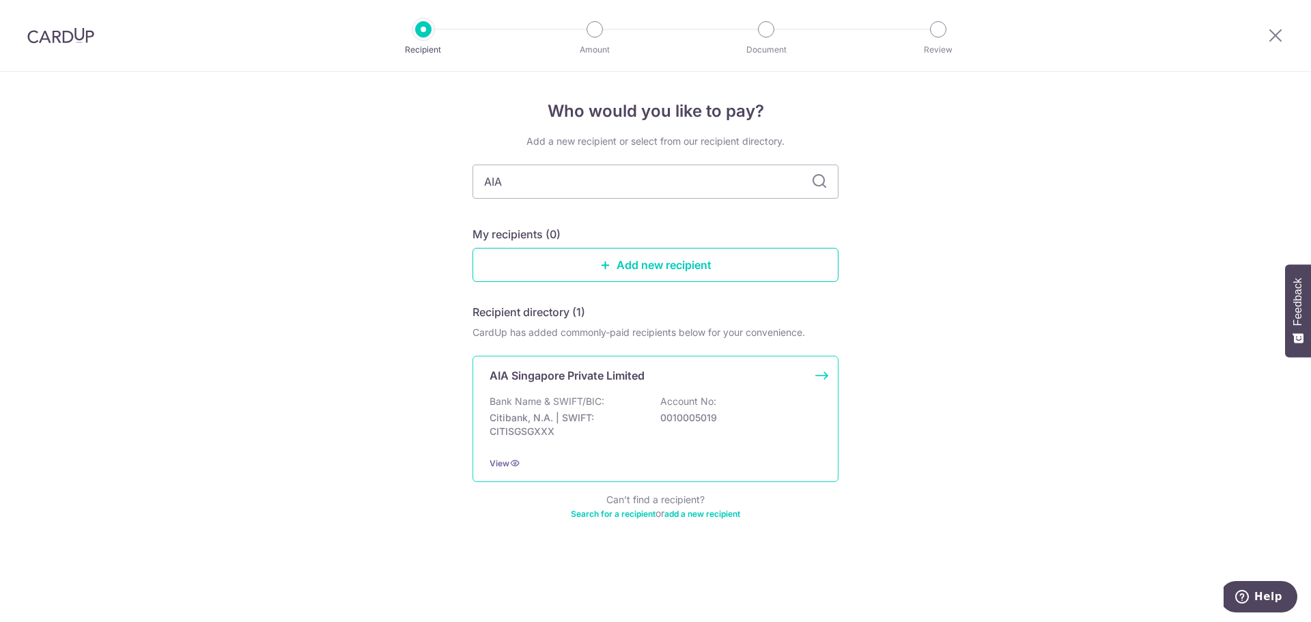
click at [619, 398] on div "Bank Name & SWIFT/BIC: Citibank, N.A. | SWIFT: CITISGSGXXX Account No: 00100050…" at bounding box center [656, 420] width 332 height 51
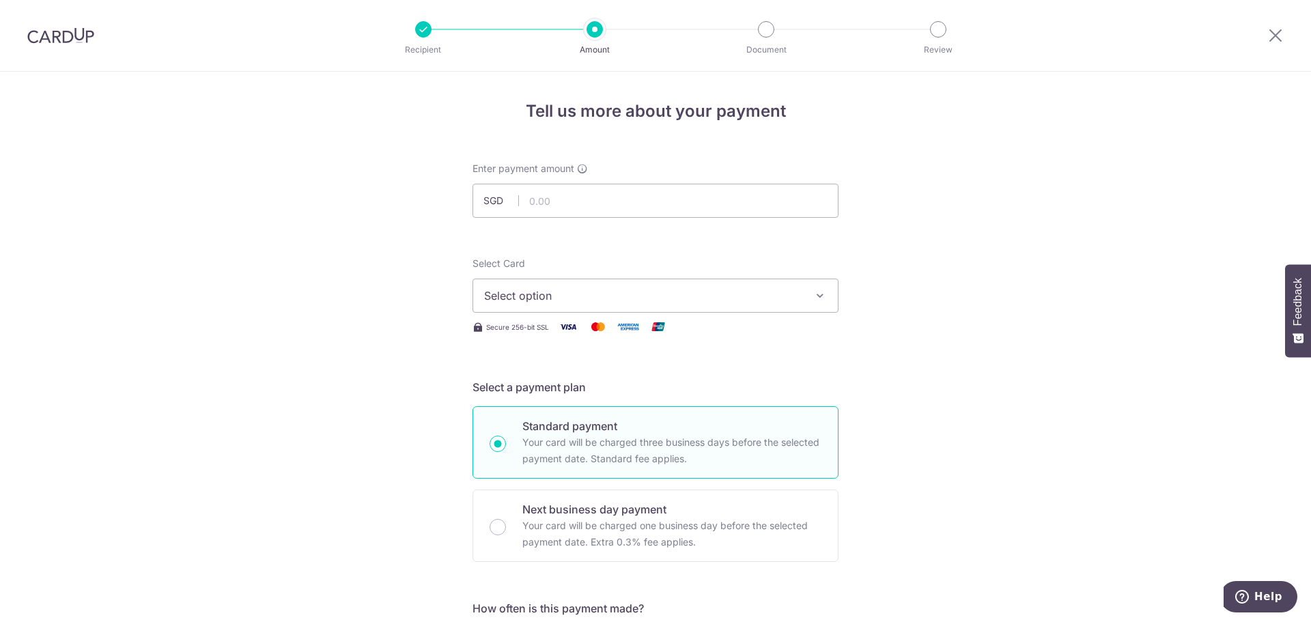
click at [490, 307] on button "Select option" at bounding box center [655, 296] width 366 height 34
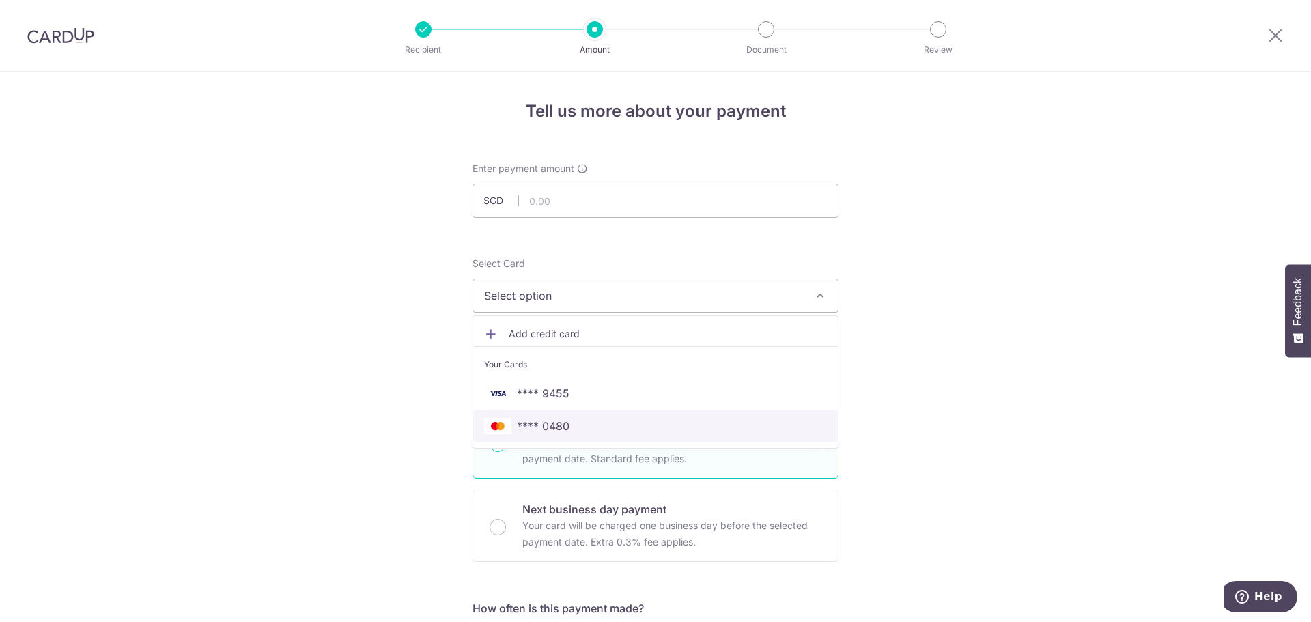
click at [531, 426] on span "**** 0480" at bounding box center [543, 426] width 53 height 16
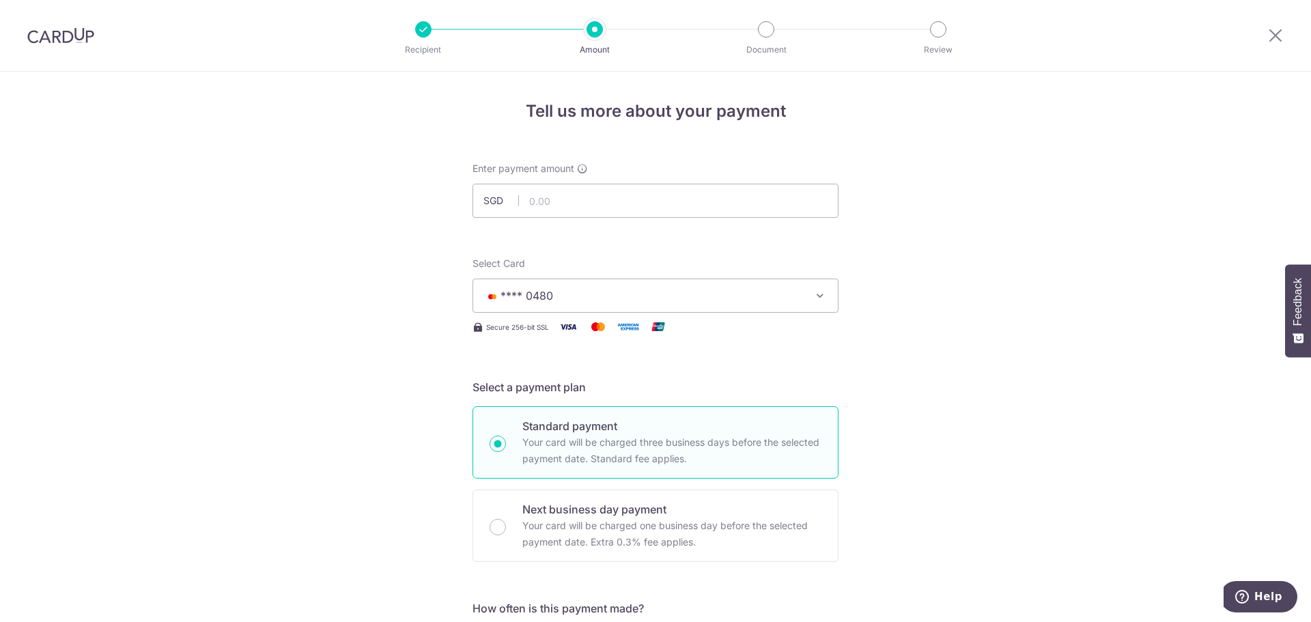
scroll to position [273, 0]
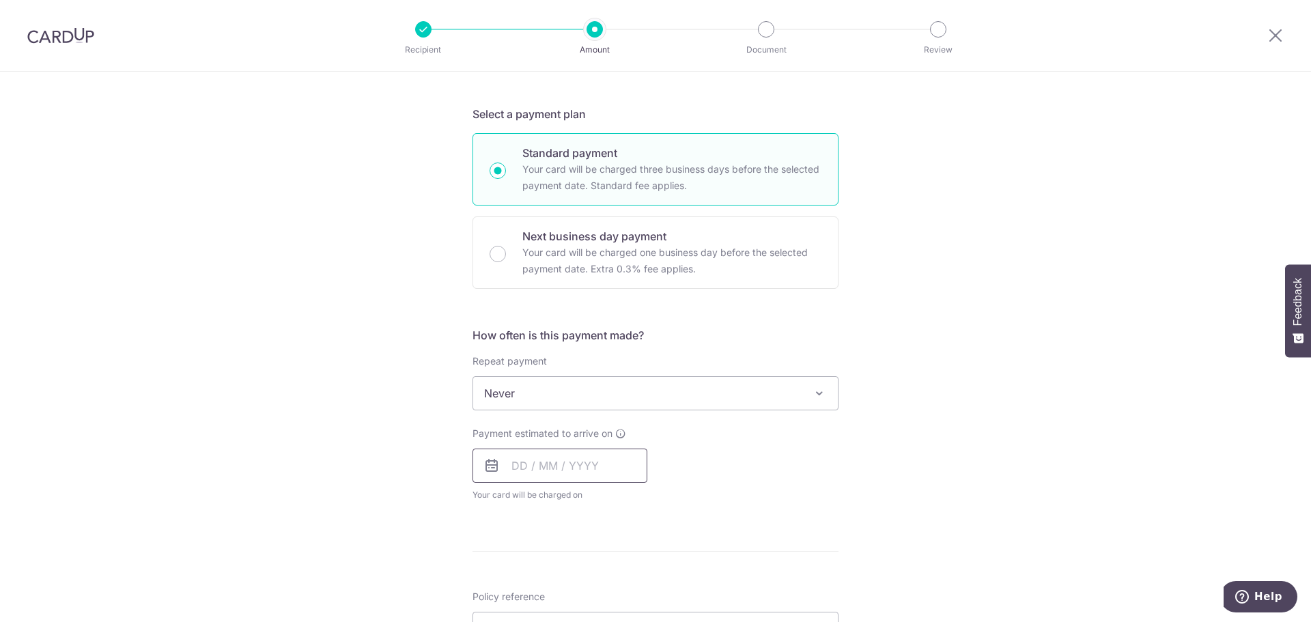
click at [505, 461] on input "text" at bounding box center [559, 466] width 175 height 34
drag, startPoint x: 518, startPoint y: 596, endPoint x: 296, endPoint y: 502, distance: 240.5
click at [518, 595] on link "6" at bounding box center [528, 590] width 22 height 22
type input "[DATE]"
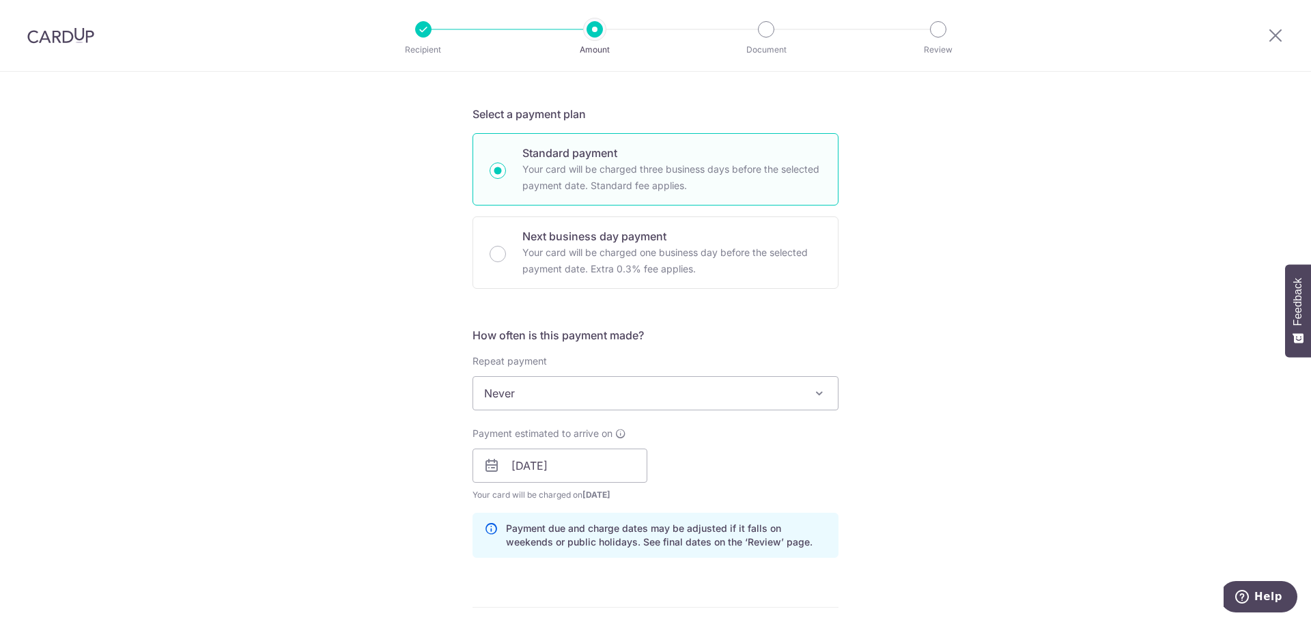
click at [285, 495] on div "Tell us more about your payment Enter payment amount SGD Select Card **** 0480 …" at bounding box center [655, 444] width 1311 height 1291
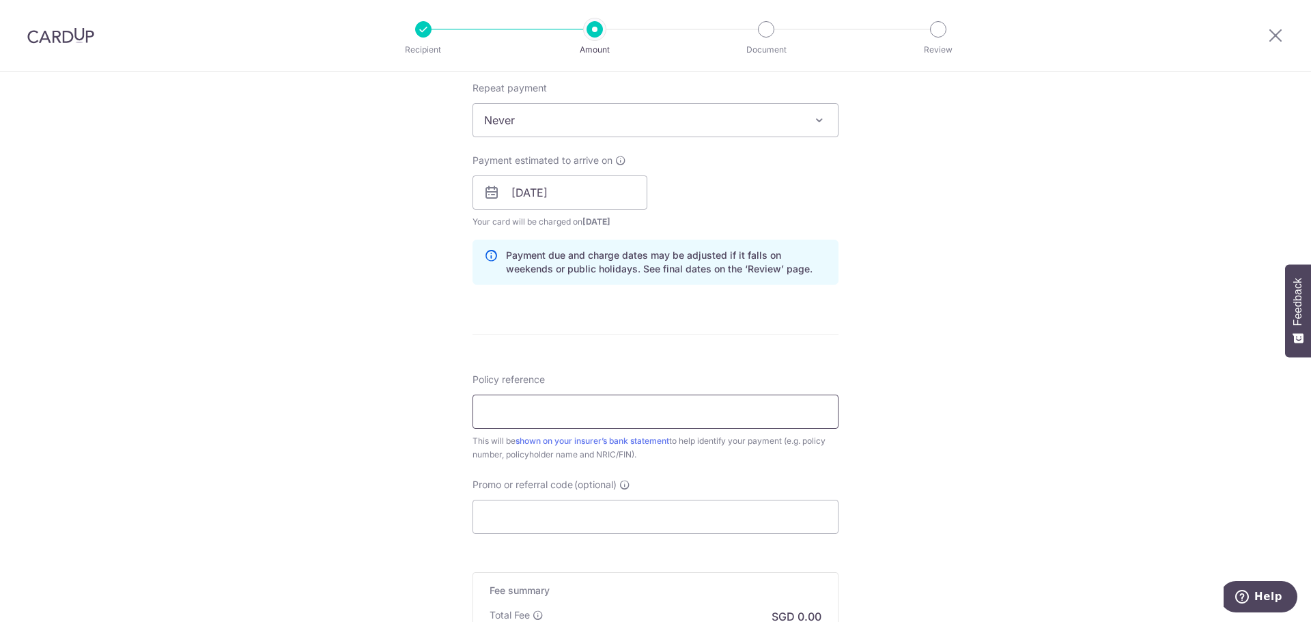
click at [518, 424] on input "Policy reference" at bounding box center [655, 412] width 366 height 34
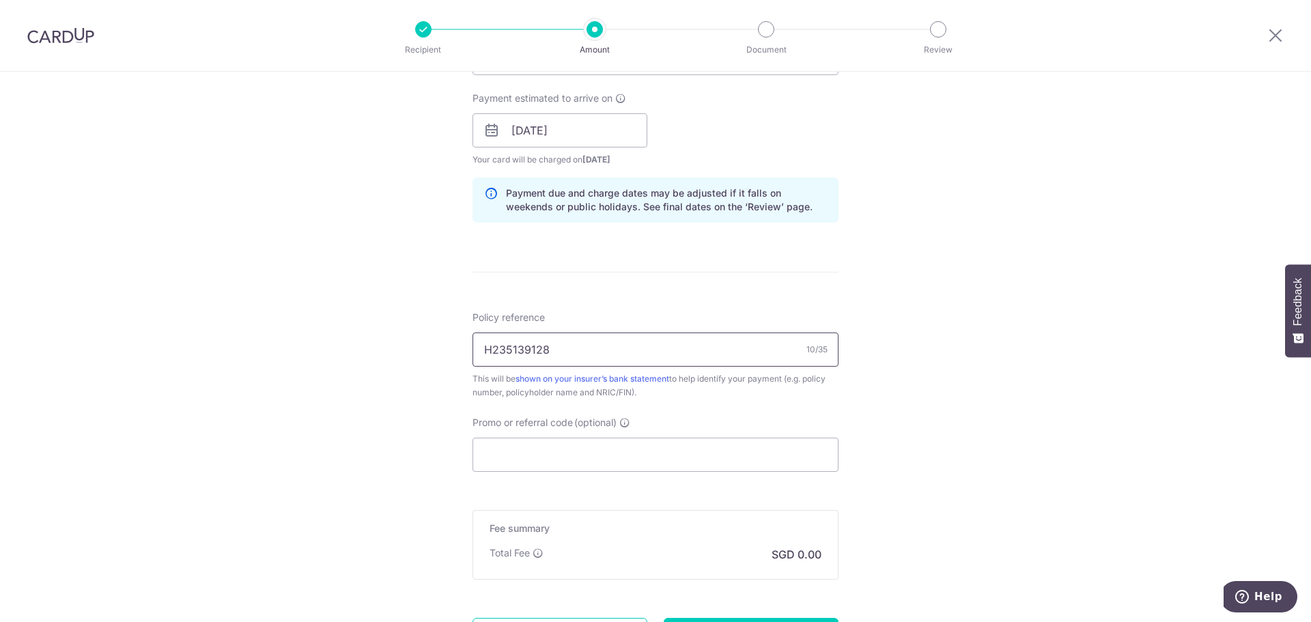
scroll to position [741, 0]
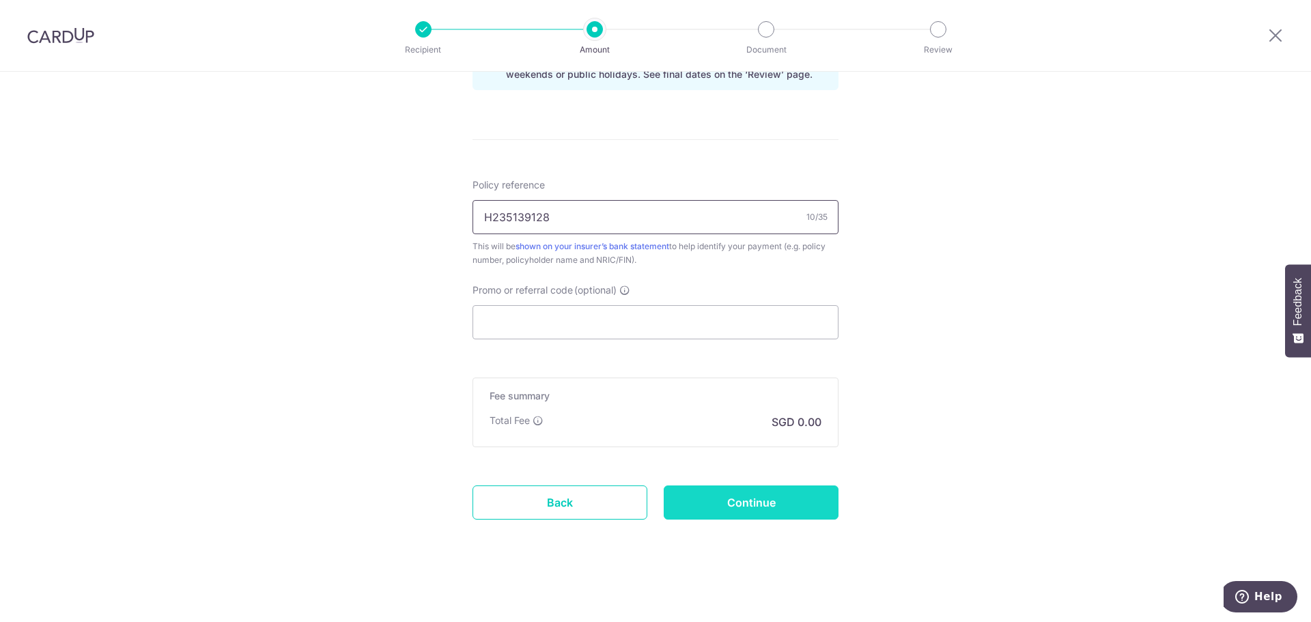
type input "H235139128"
click at [714, 488] on input "Continue" at bounding box center [751, 502] width 175 height 34
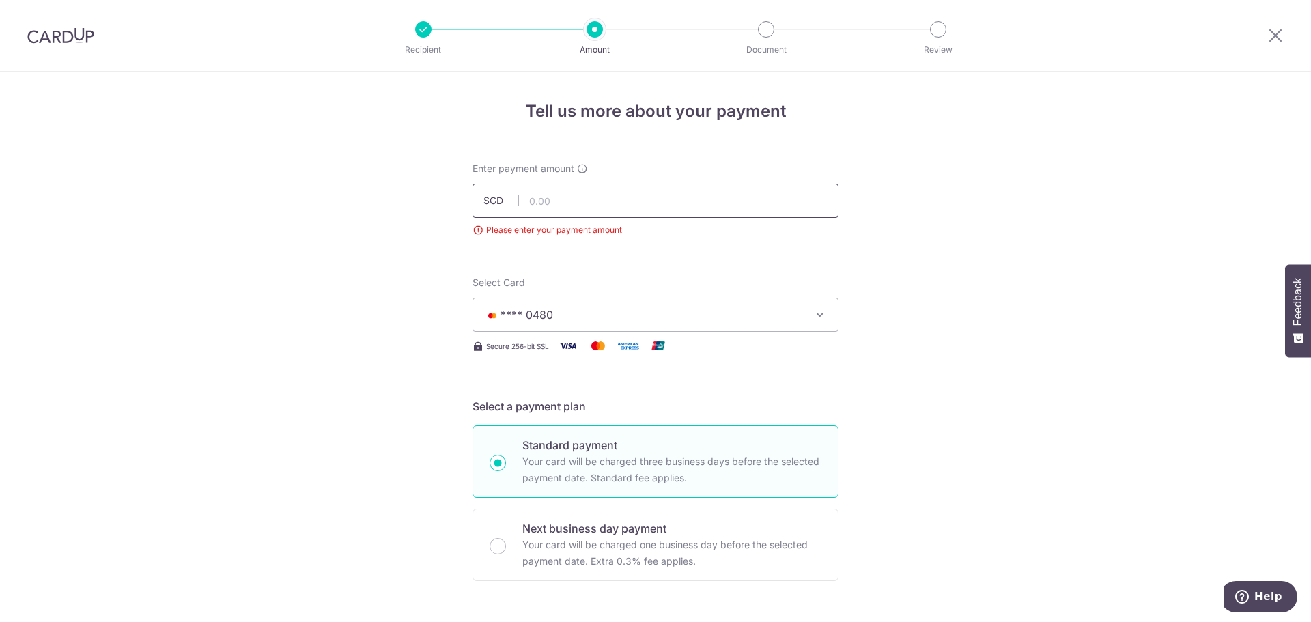
click at [627, 210] on input "text" at bounding box center [655, 201] width 366 height 34
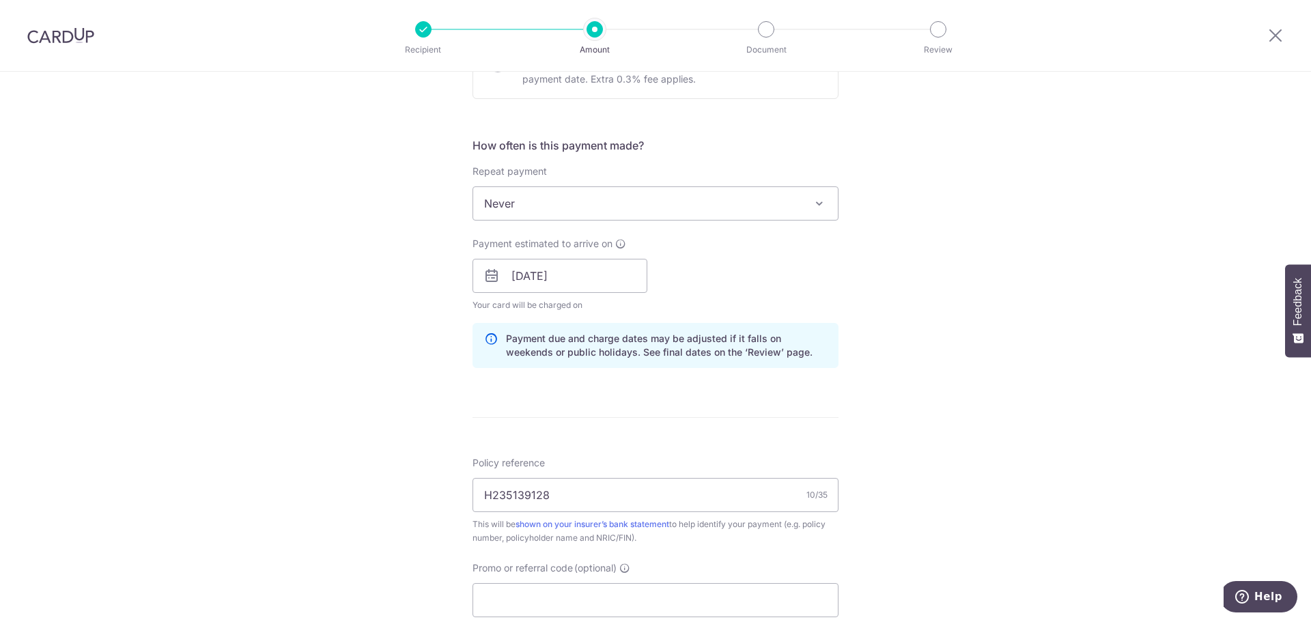
scroll to position [615, 0]
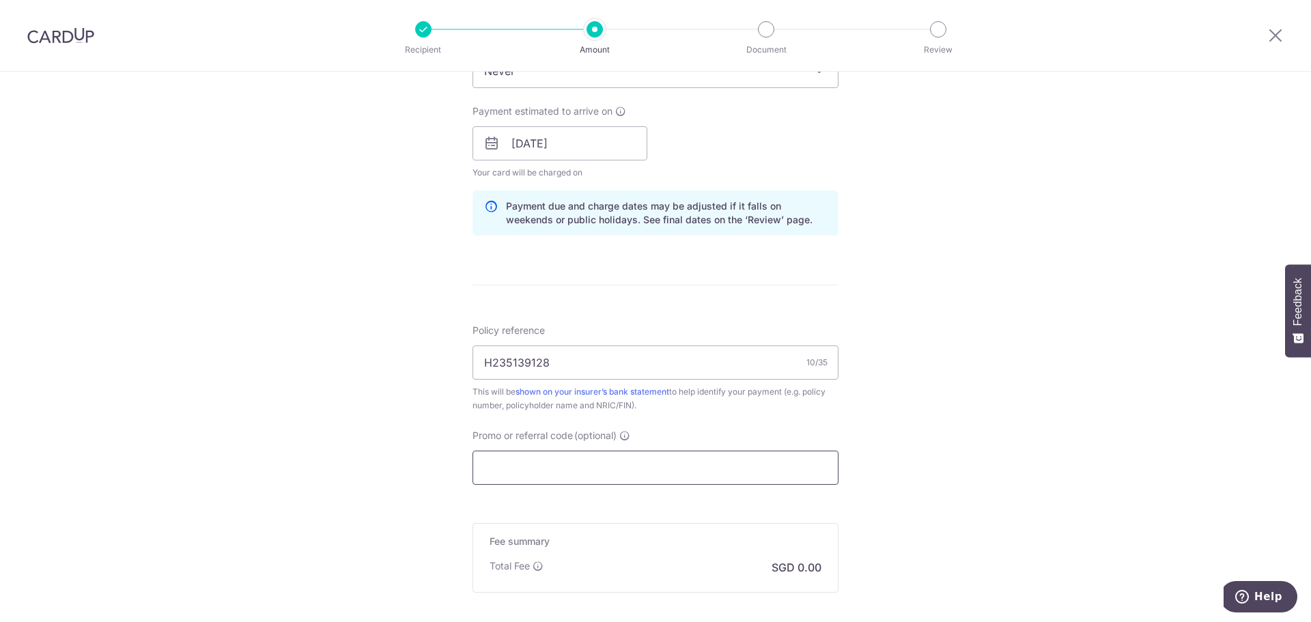
click at [571, 476] on input "Promo or referral code (optional)" at bounding box center [655, 468] width 366 height 34
type input "3,658.00"
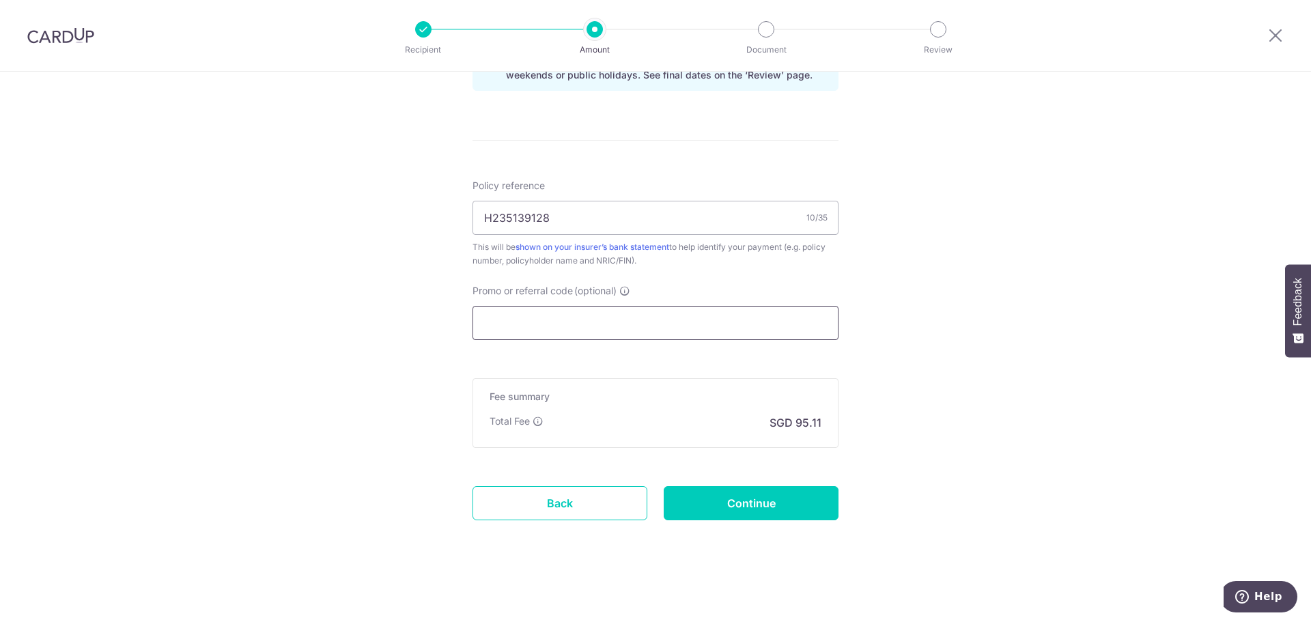
scroll to position [760, 0]
click at [711, 500] on input "Continue" at bounding box center [751, 502] width 175 height 34
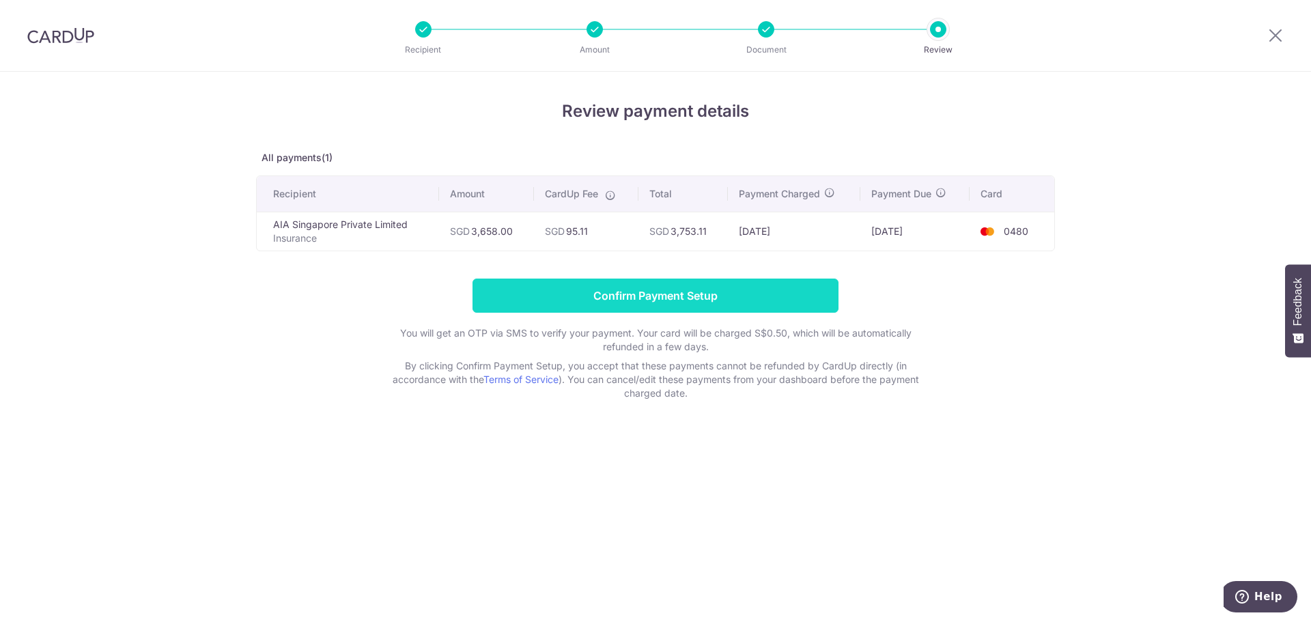
click at [675, 296] on input "Confirm Payment Setup" at bounding box center [655, 296] width 366 height 34
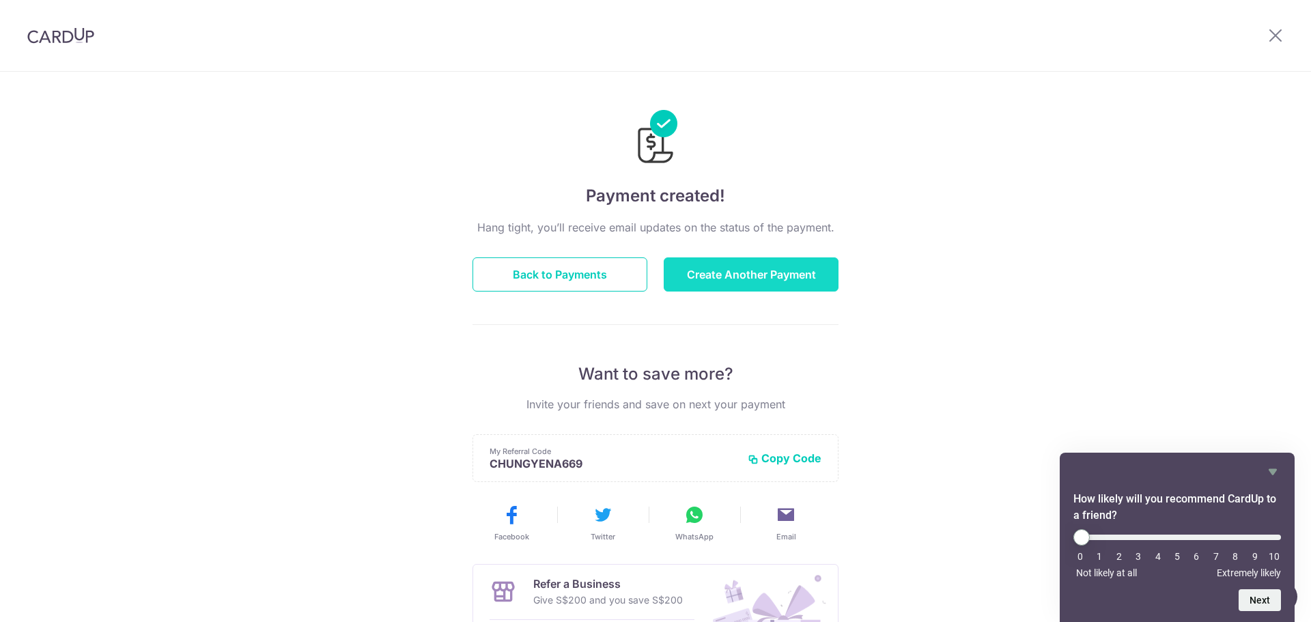
click at [683, 269] on button "Create Another Payment" at bounding box center [751, 274] width 175 height 34
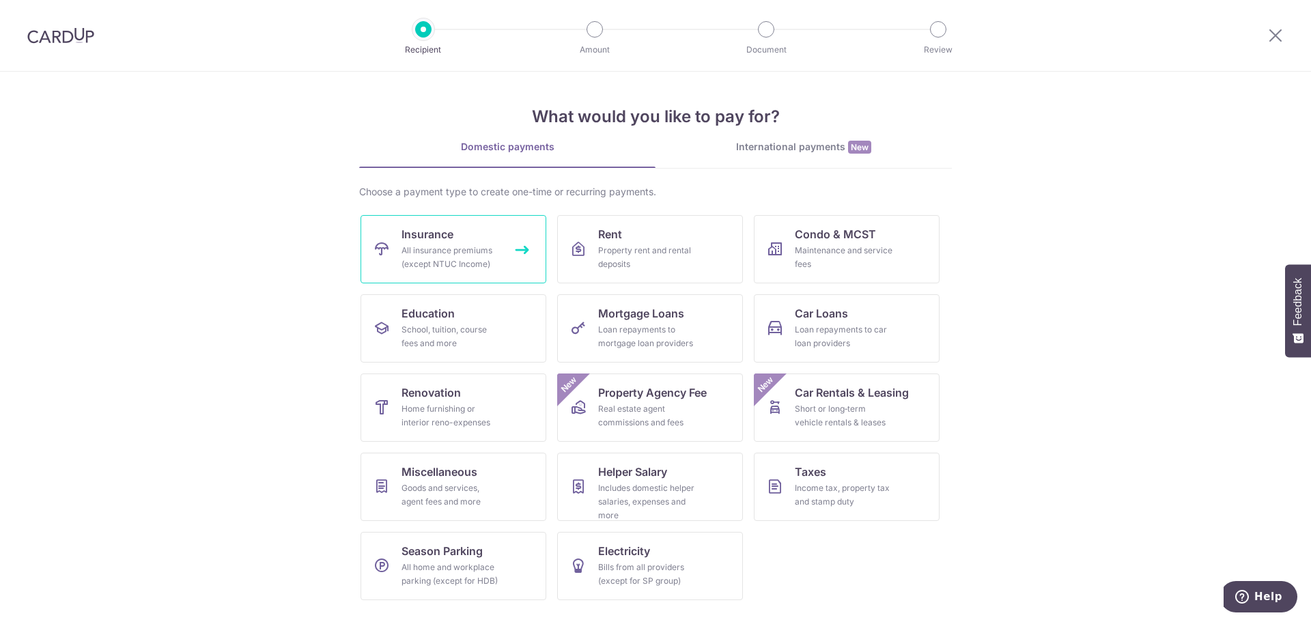
click at [474, 244] on div "All insurance premiums (except NTUC Income)" at bounding box center [450, 257] width 98 height 27
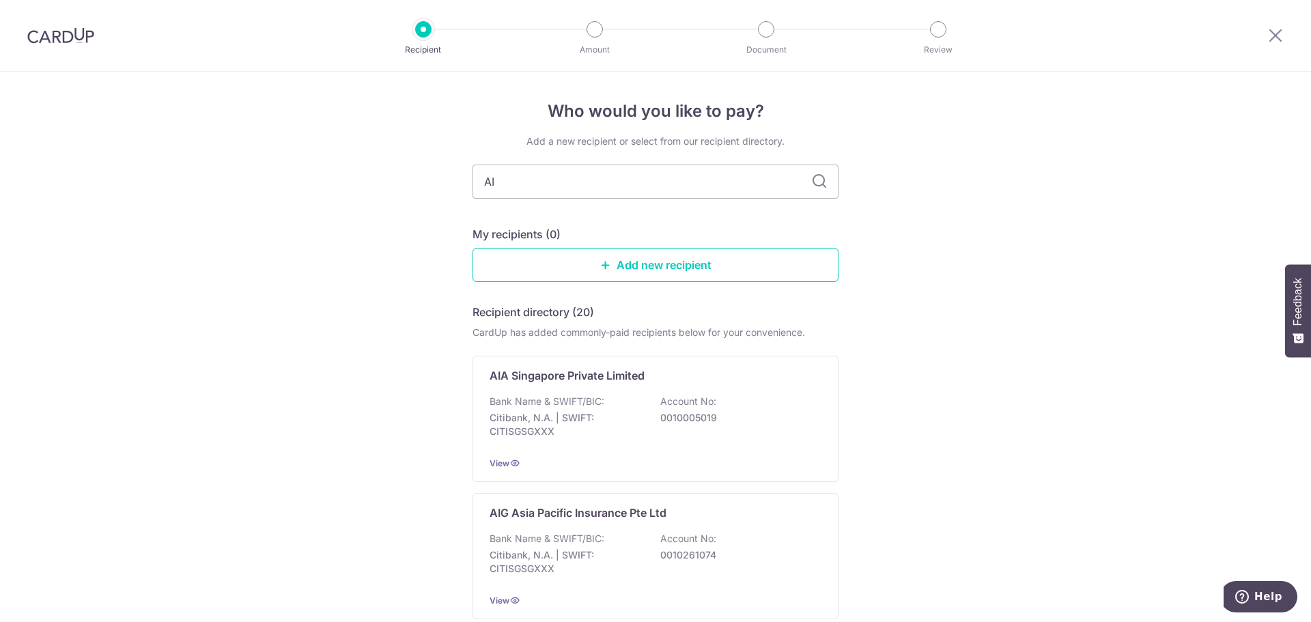
type input "AIA"
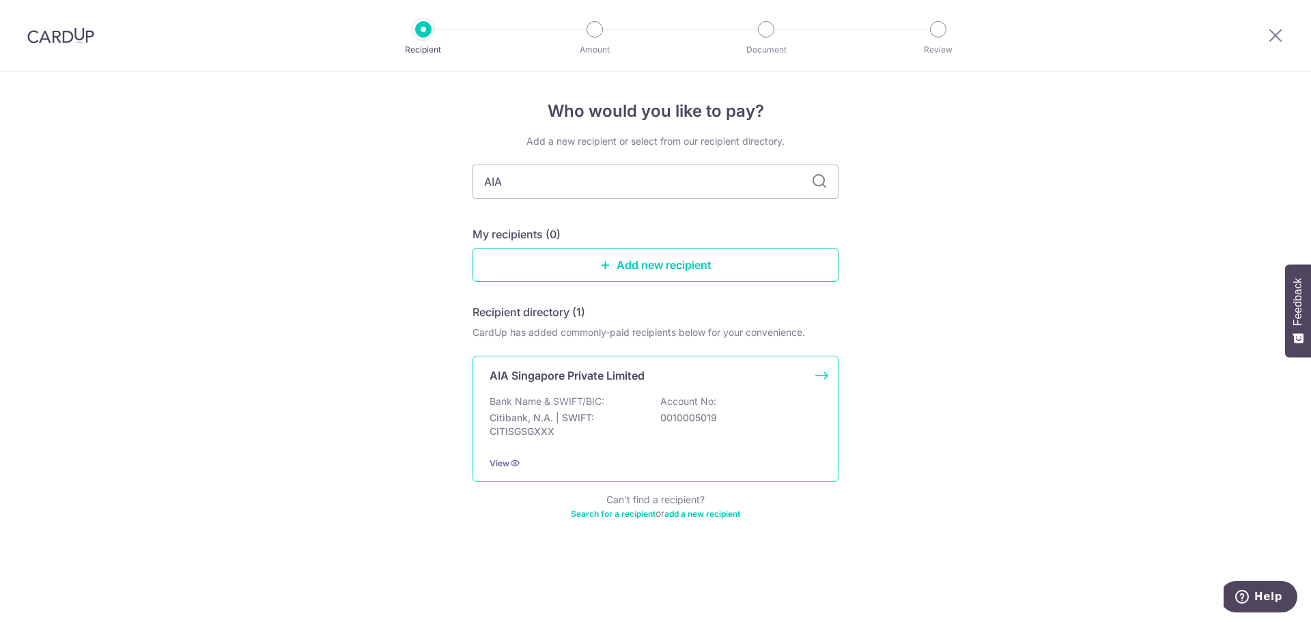
click at [575, 425] on p "Citibank, N.A. | SWIFT: CITISGSGXXX" at bounding box center [566, 424] width 153 height 27
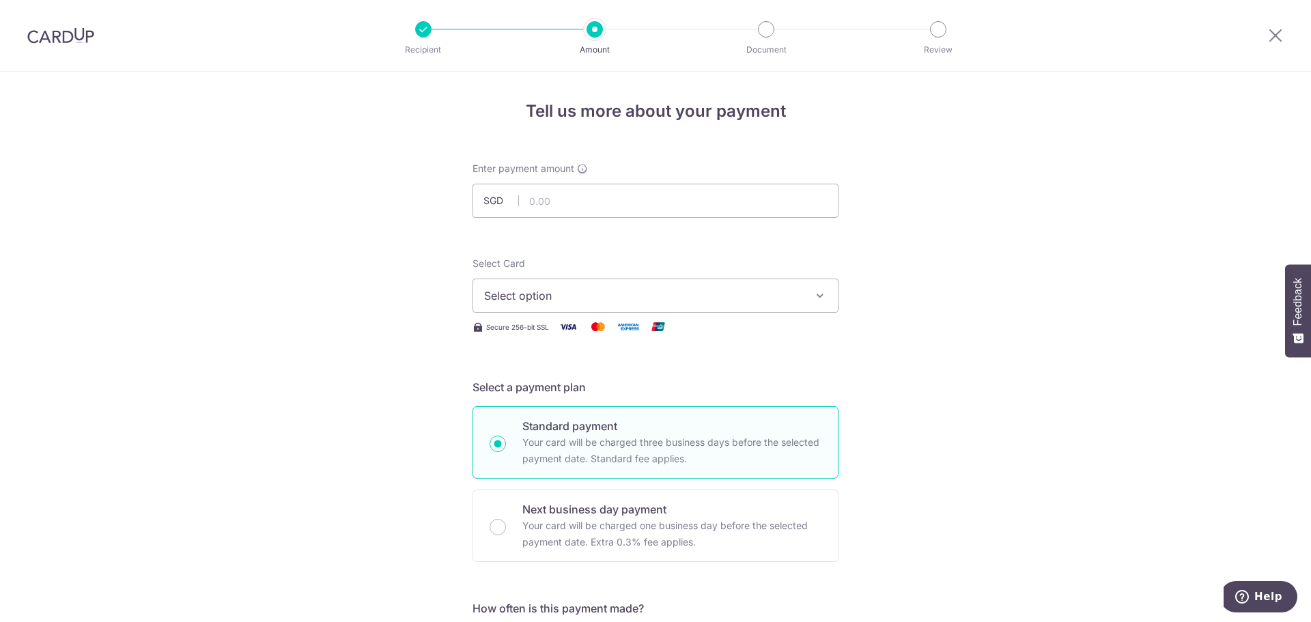
click at [662, 286] on button "Select option" at bounding box center [655, 296] width 366 height 34
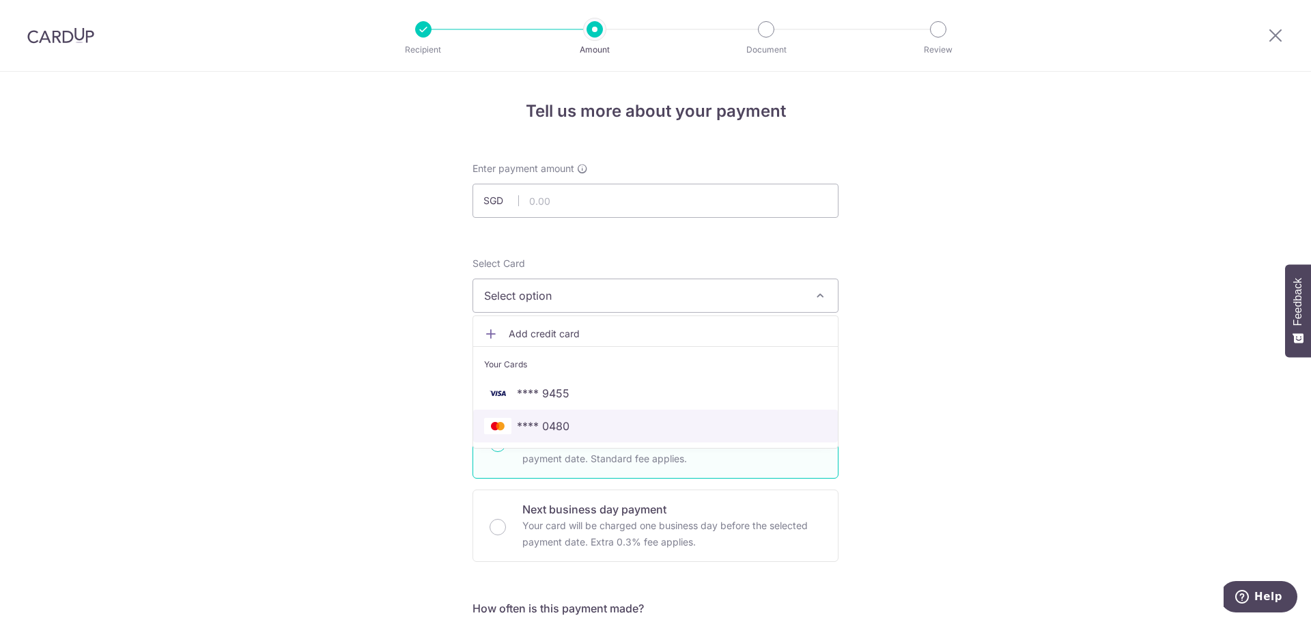
click at [545, 423] on span "**** 0480" at bounding box center [543, 426] width 53 height 16
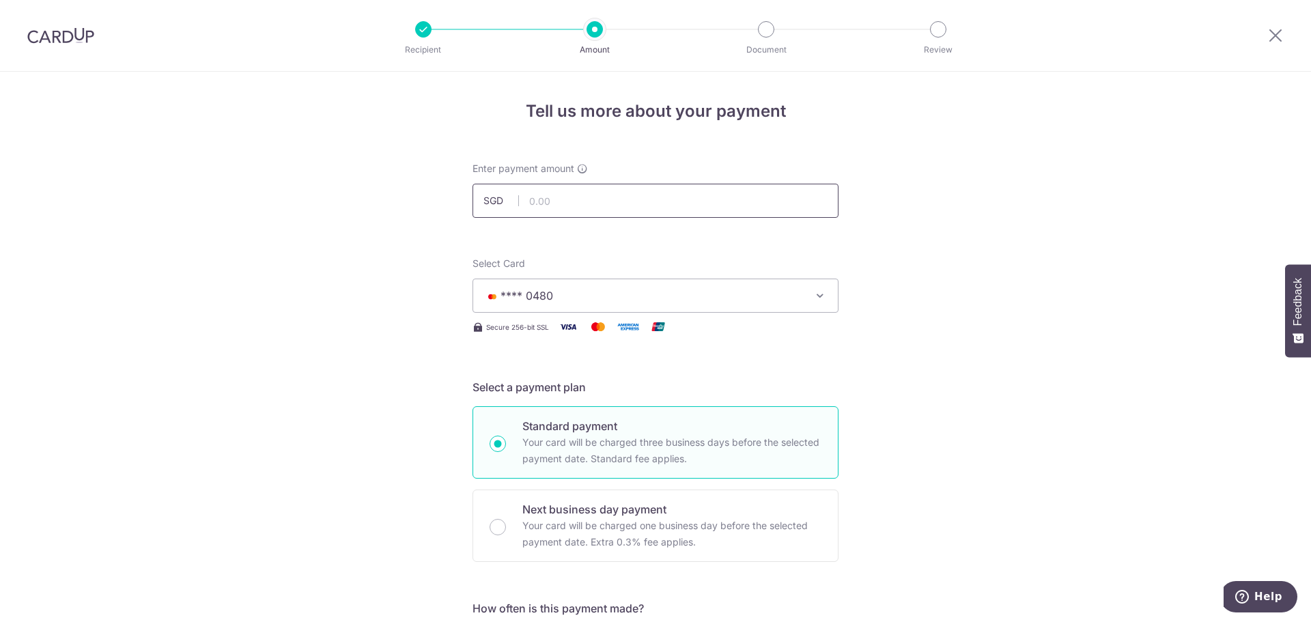
click at [559, 215] on input "text" at bounding box center [655, 201] width 366 height 34
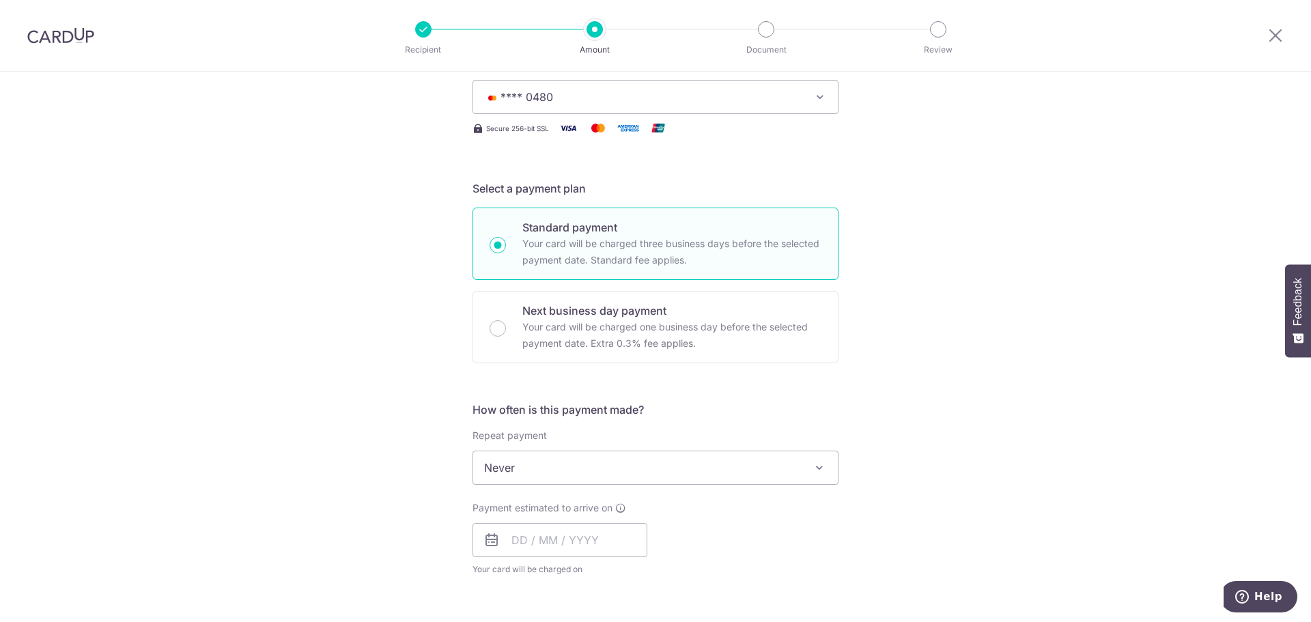
scroll to position [205, 0]
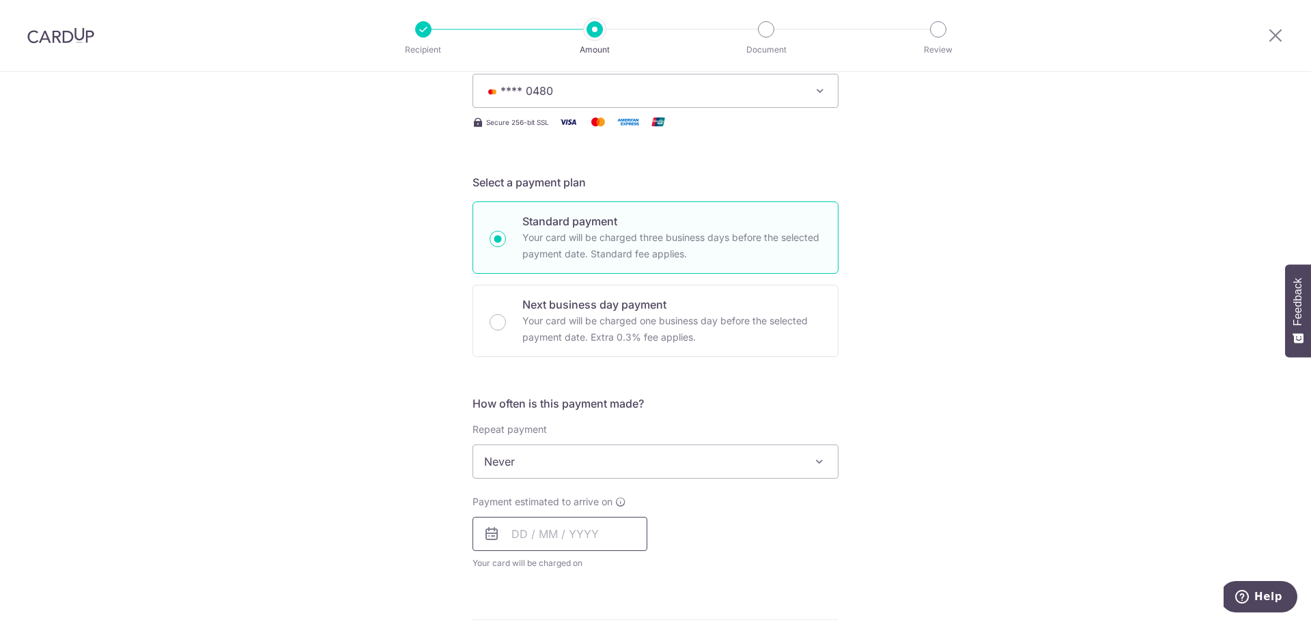
type input "2,794.00"
click at [538, 546] on input "text" at bounding box center [559, 534] width 175 height 34
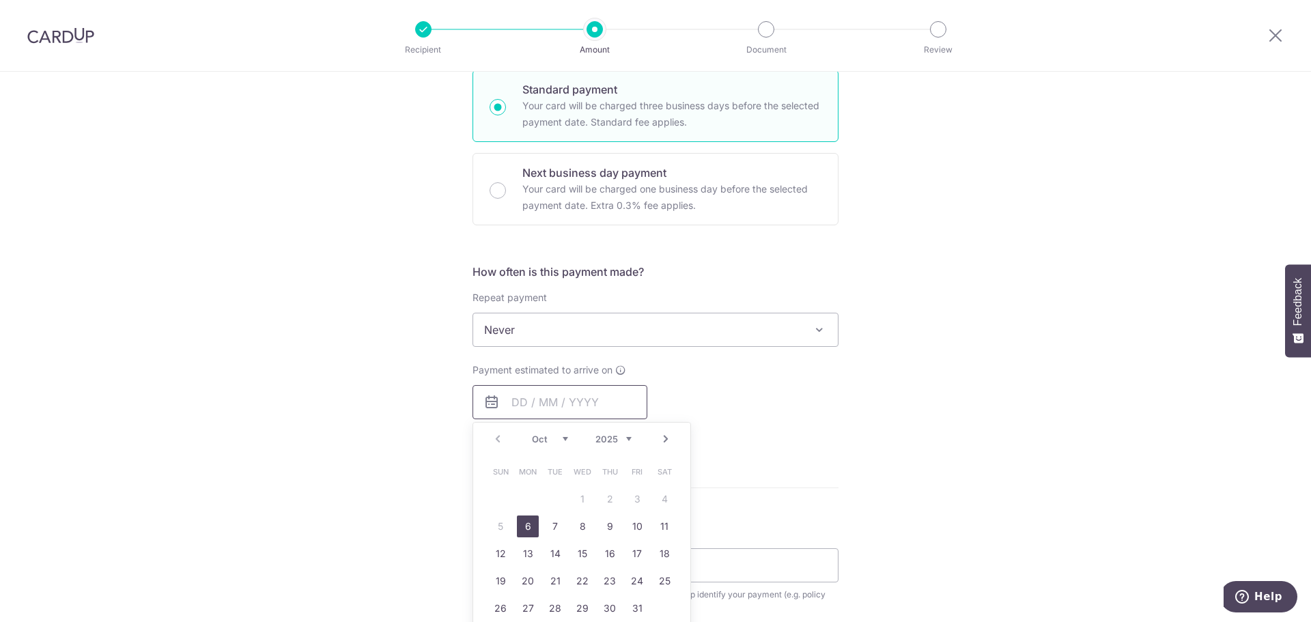
scroll to position [341, 0]
drag, startPoint x: 521, startPoint y: 525, endPoint x: 470, endPoint y: 512, distance: 52.8
click at [521, 525] on link "6" at bounding box center [528, 522] width 22 height 22
type input "[DATE]"
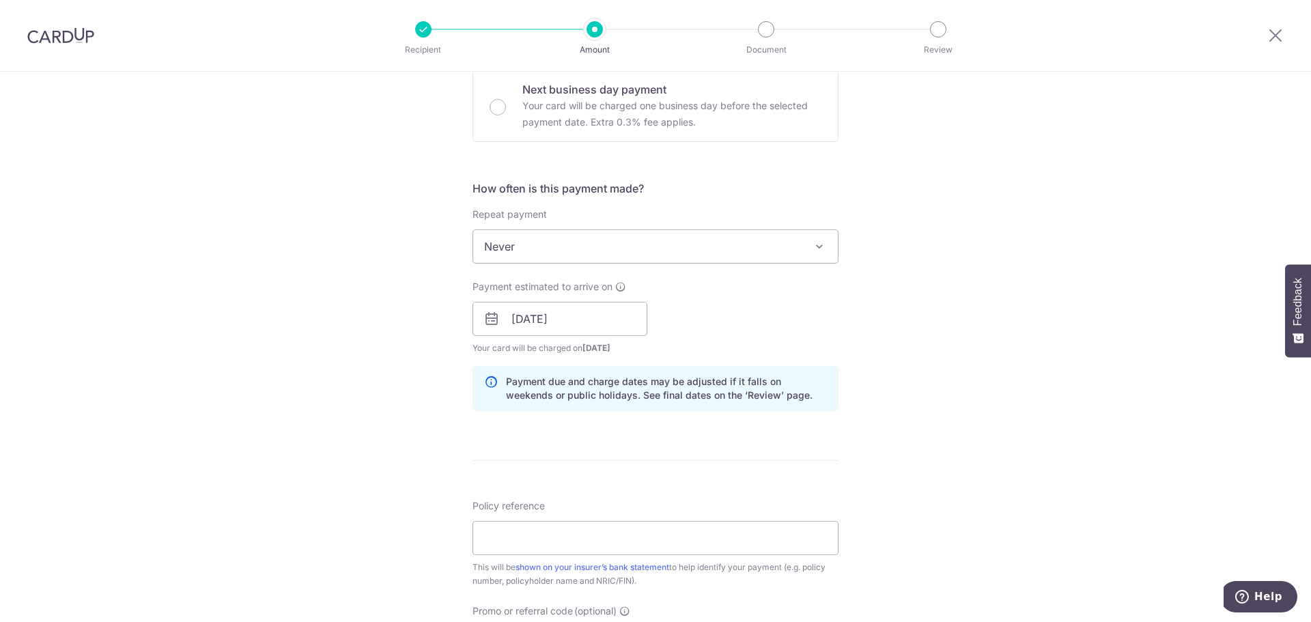
scroll to position [546, 0]
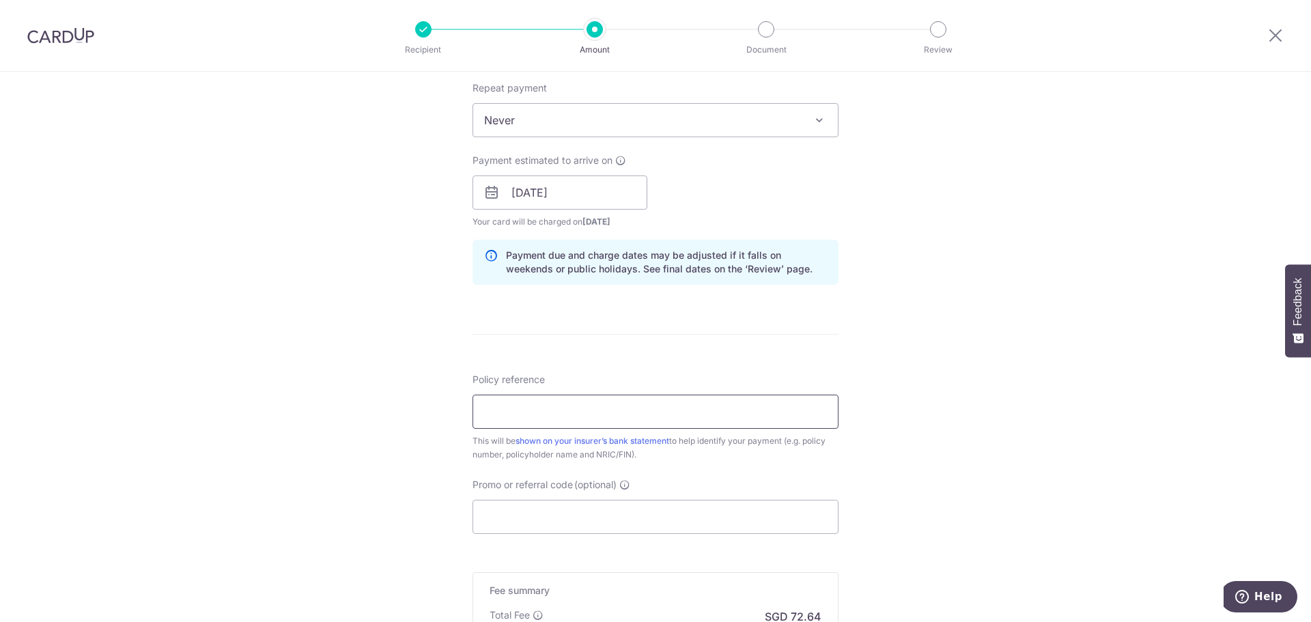
click at [548, 409] on input "Policy reference" at bounding box center [655, 412] width 366 height 34
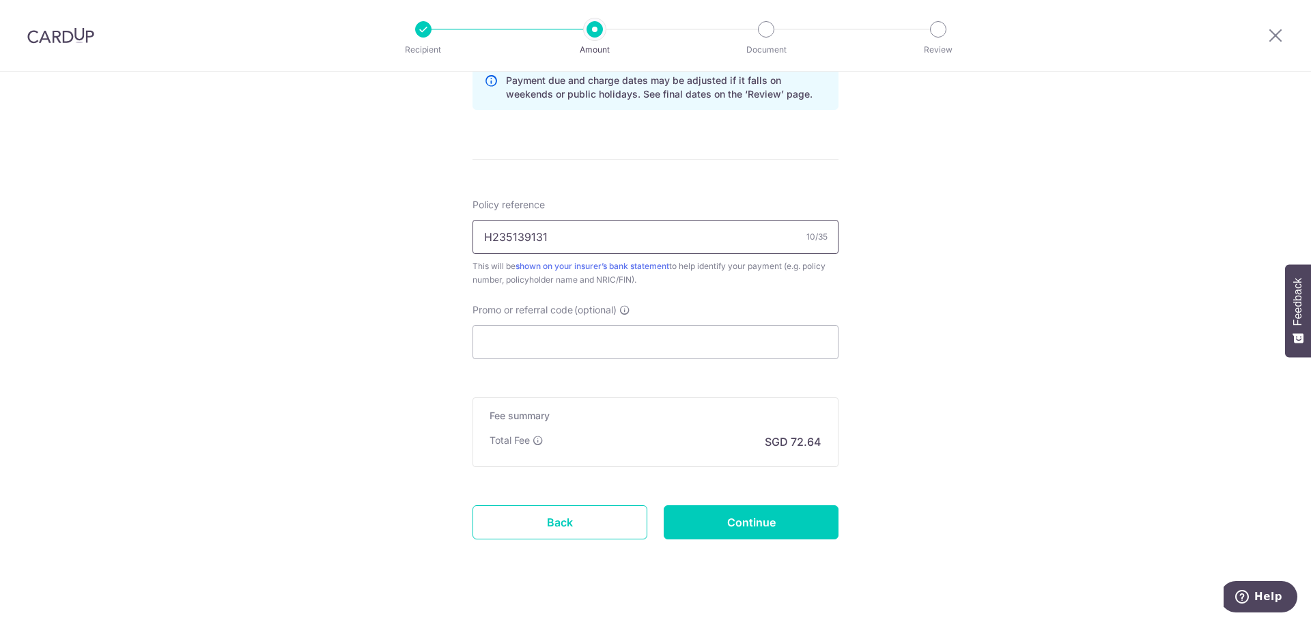
scroll to position [741, 0]
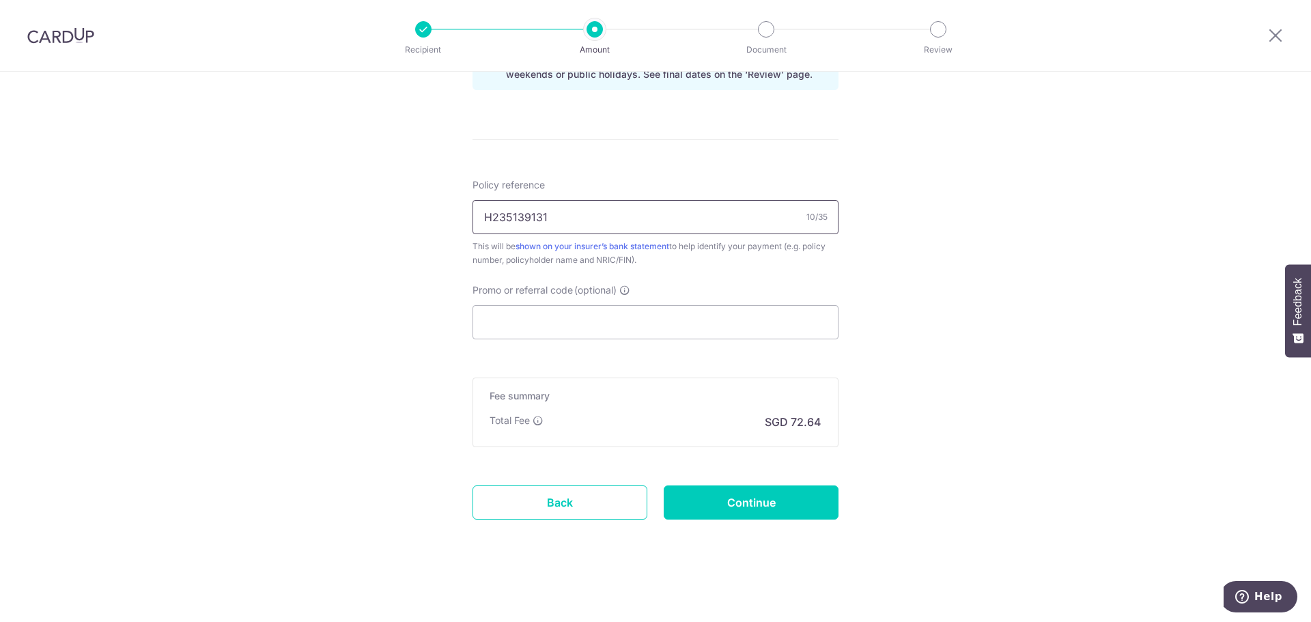
type input "H235139131"
click at [557, 305] on div "Promo or referral code (optional) The discounted fee will be shown on the revie…" at bounding box center [655, 311] width 366 height 56
click at [582, 317] on input "Promo or referral code (optional)" at bounding box center [655, 322] width 366 height 34
click at [742, 507] on input "Continue" at bounding box center [751, 502] width 175 height 34
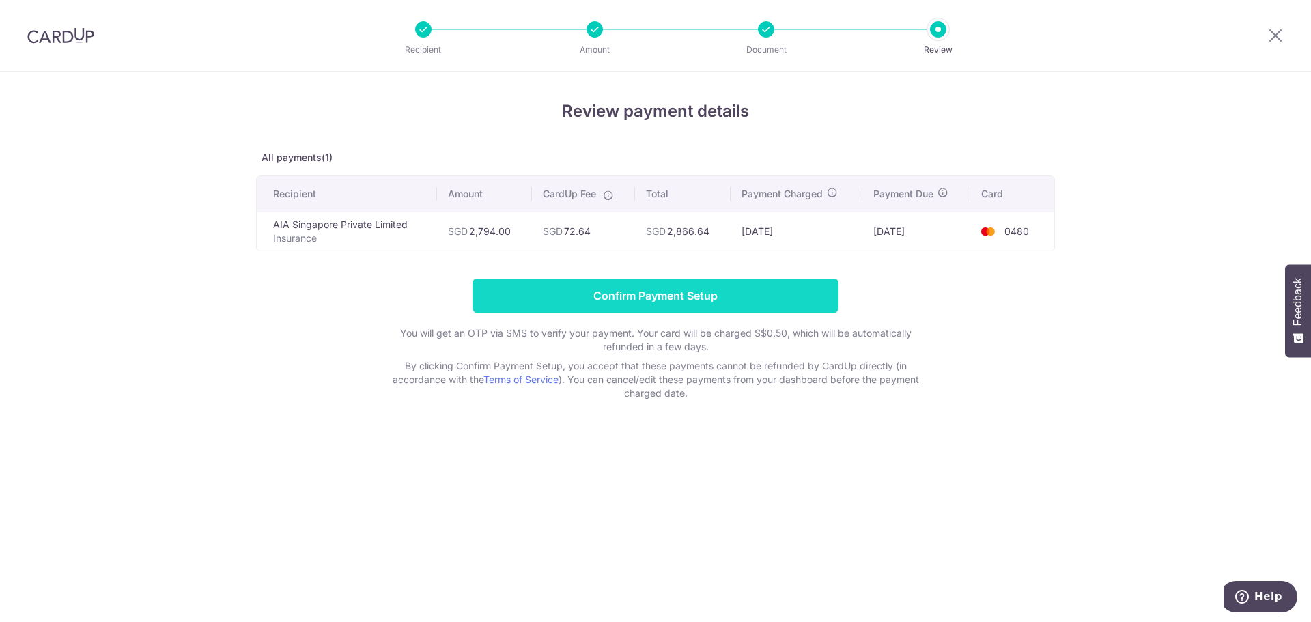
click at [527, 297] on input "Confirm Payment Setup" at bounding box center [655, 296] width 366 height 34
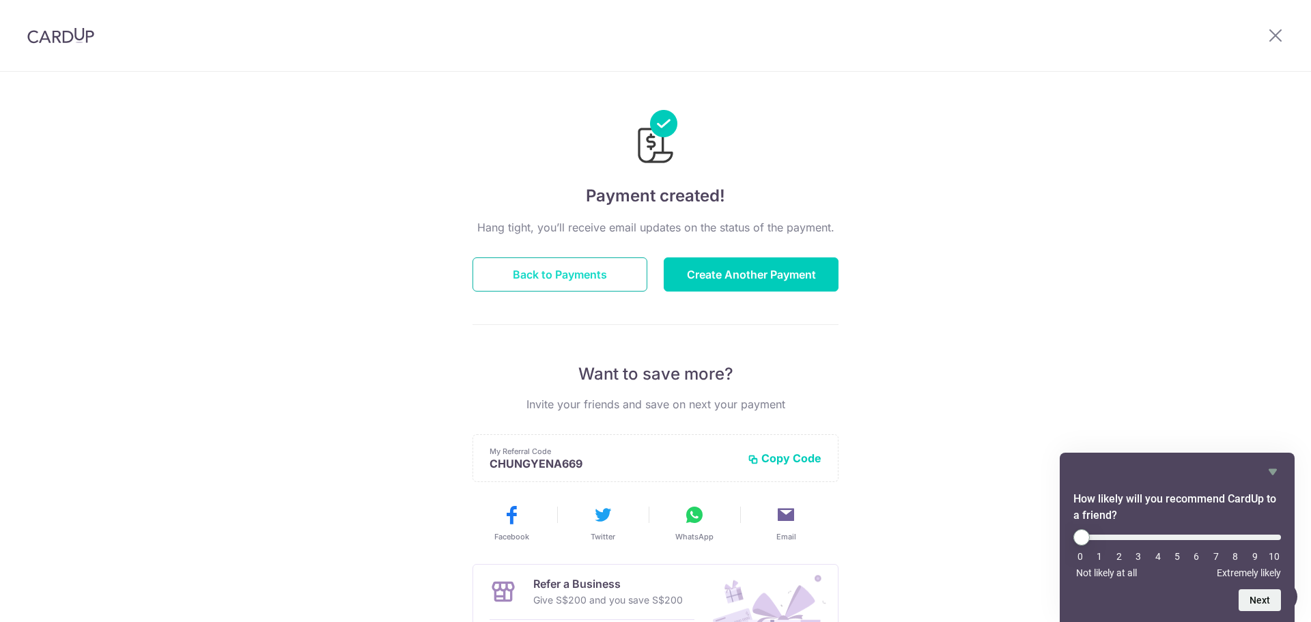
click at [549, 279] on button "Back to Payments" at bounding box center [559, 274] width 175 height 34
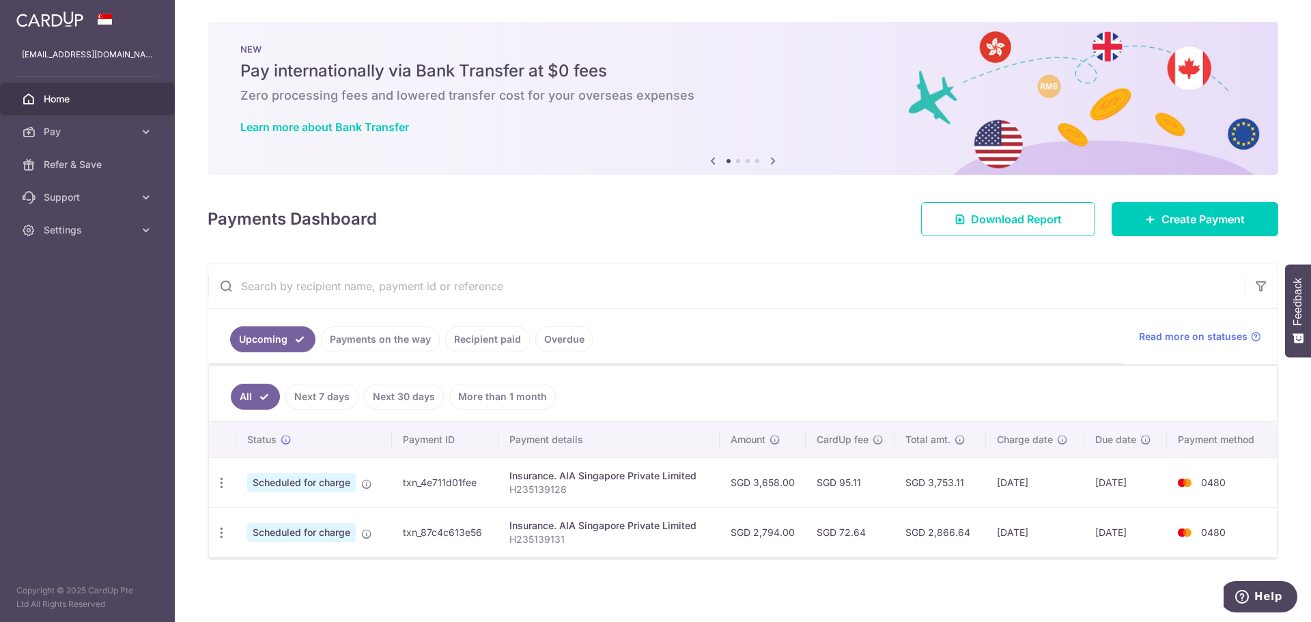
scroll to position [2, 0]
